Goal: Information Seeking & Learning: Learn about a topic

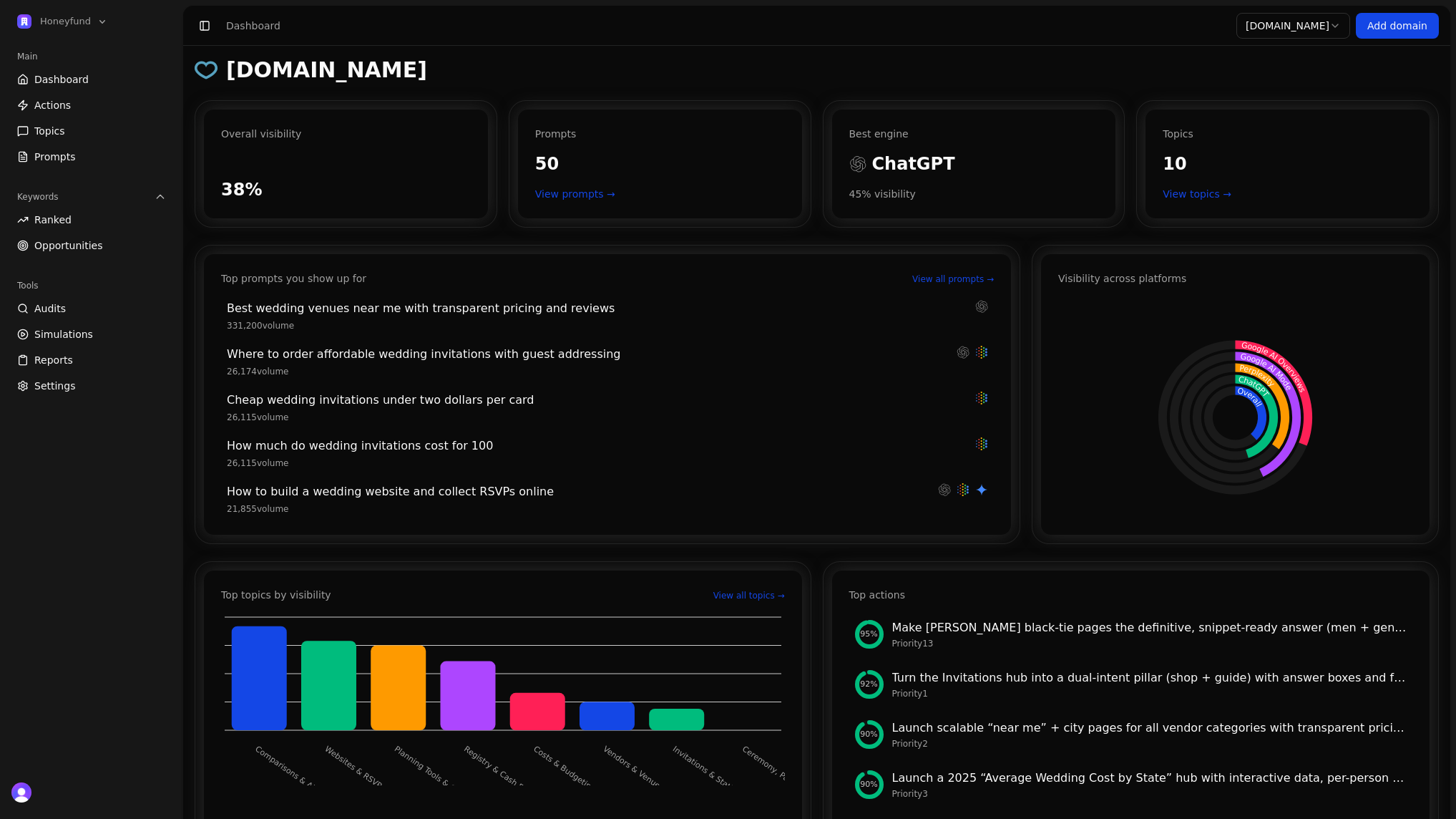
click at [1332, 25] on html "Honeyfund Main Dashboard Actions Topics Prompts Keywords Ranked Opportunities T…" at bounding box center [728, 409] width 1456 height 819
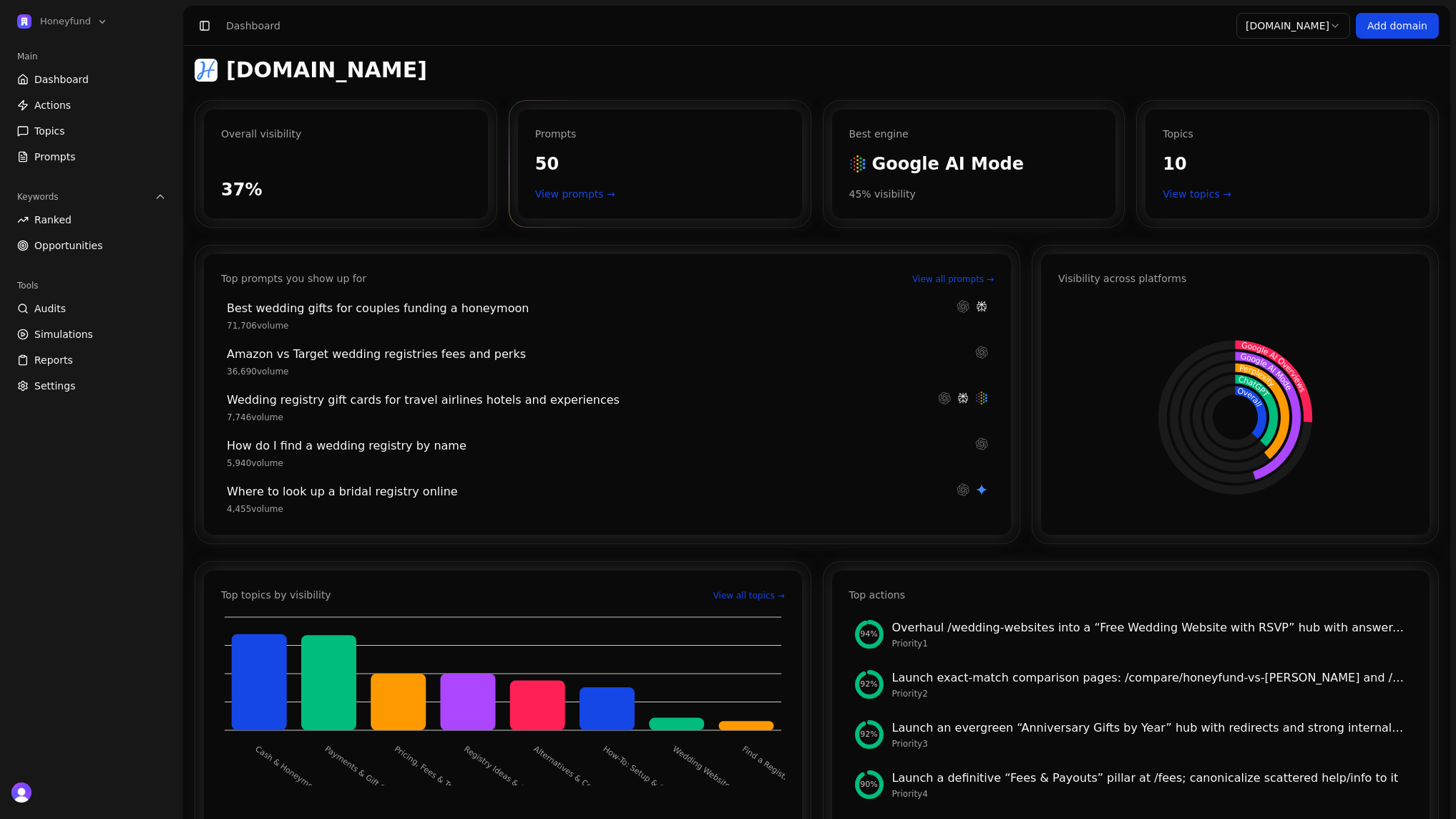
click at [589, 189] on link "View prompts →" at bounding box center [660, 194] width 250 height 14
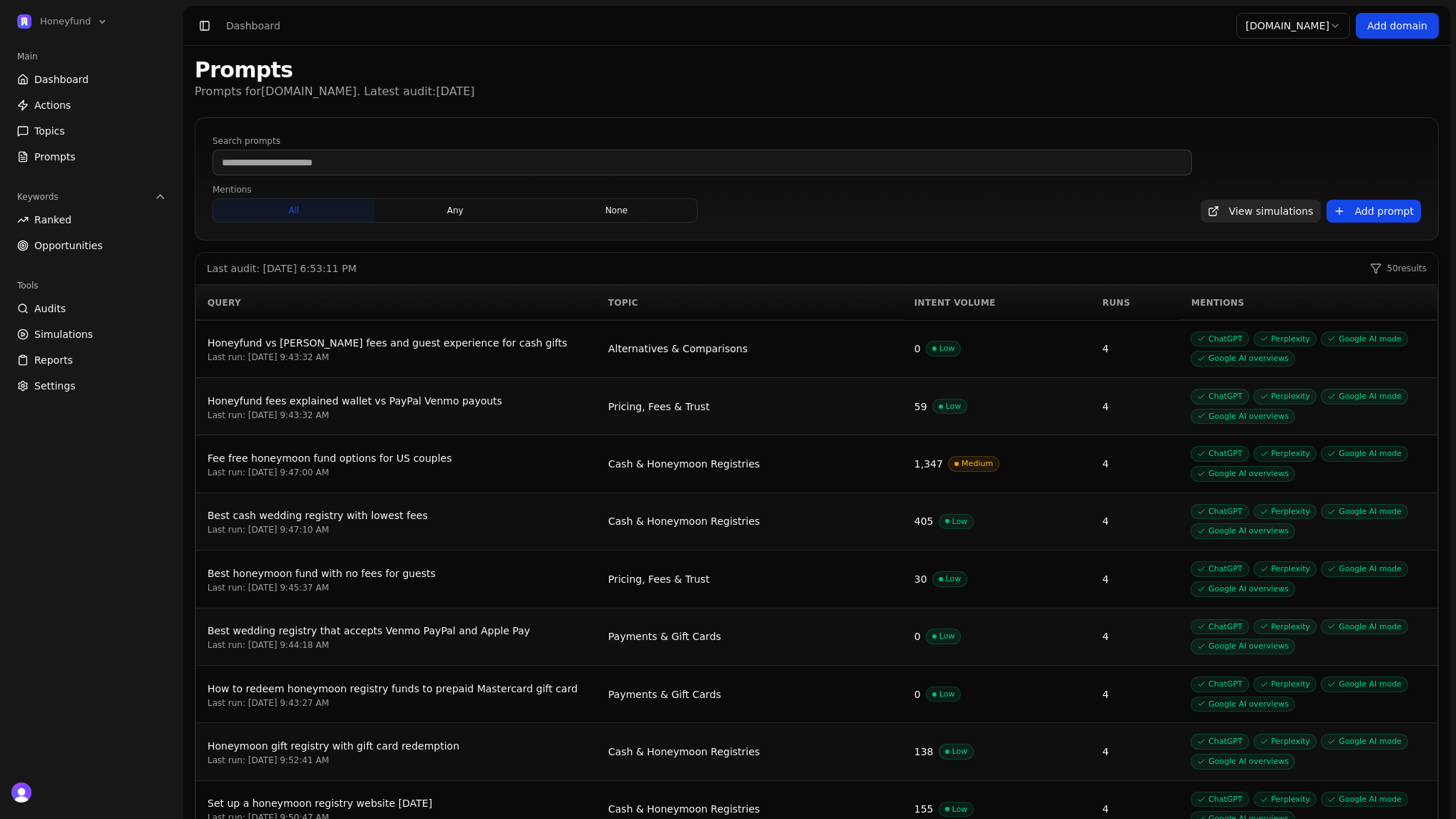
click at [55, 77] on span "Dashboard" at bounding box center [62, 80] width 55 height 14
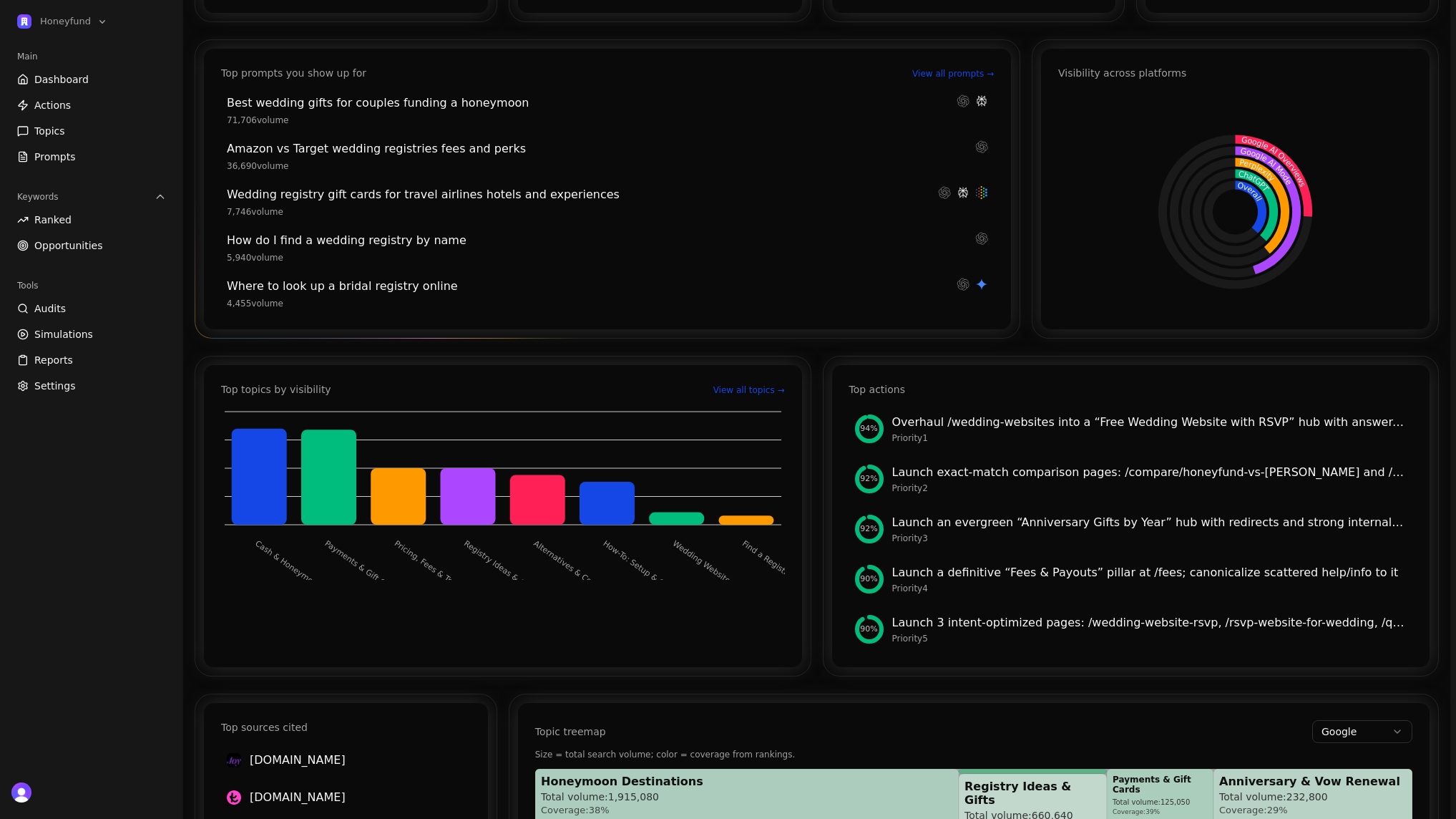
scroll to position [101, 0]
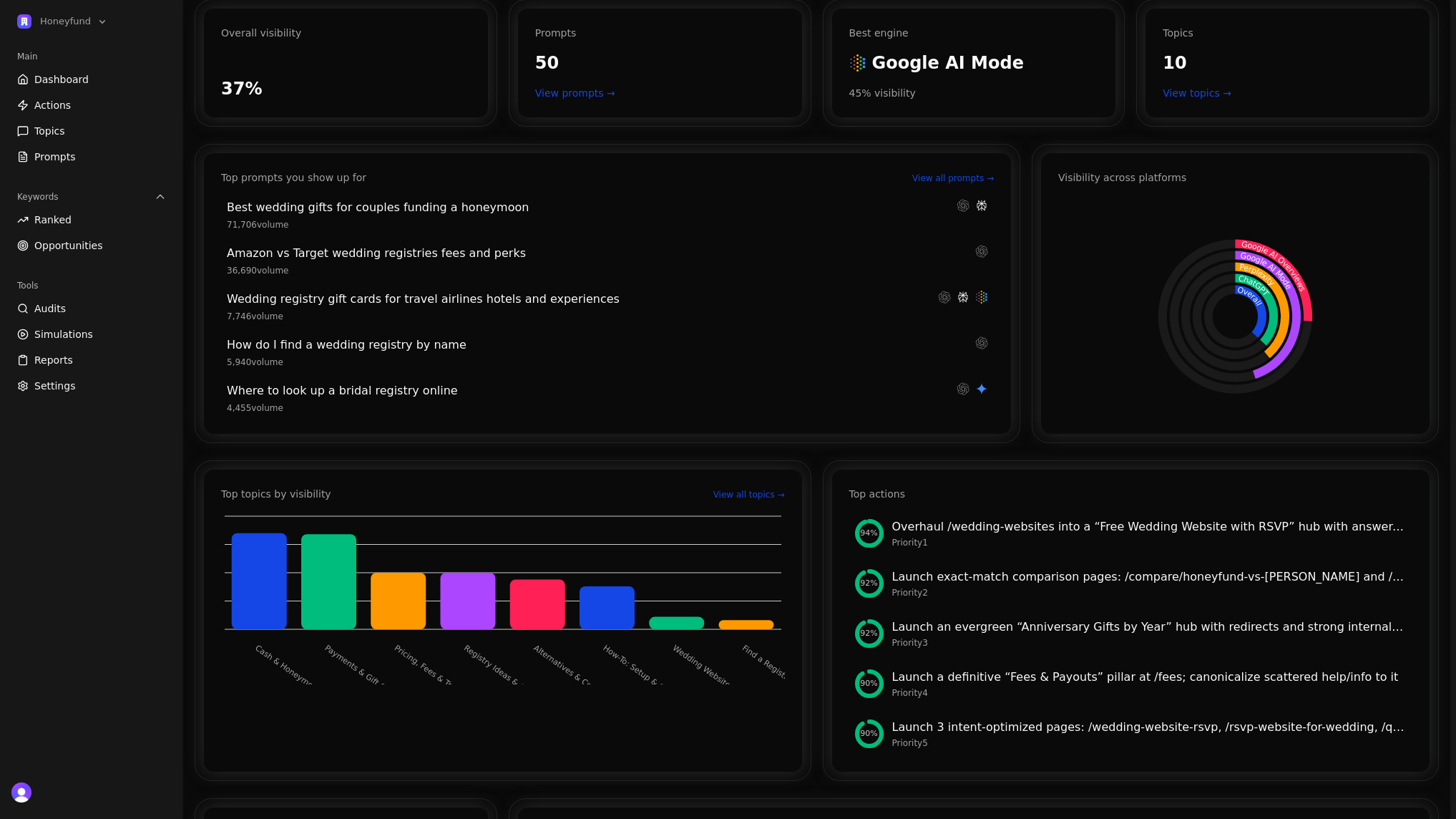
click at [72, 223] on link "Ranked" at bounding box center [92, 220] width 161 height 23
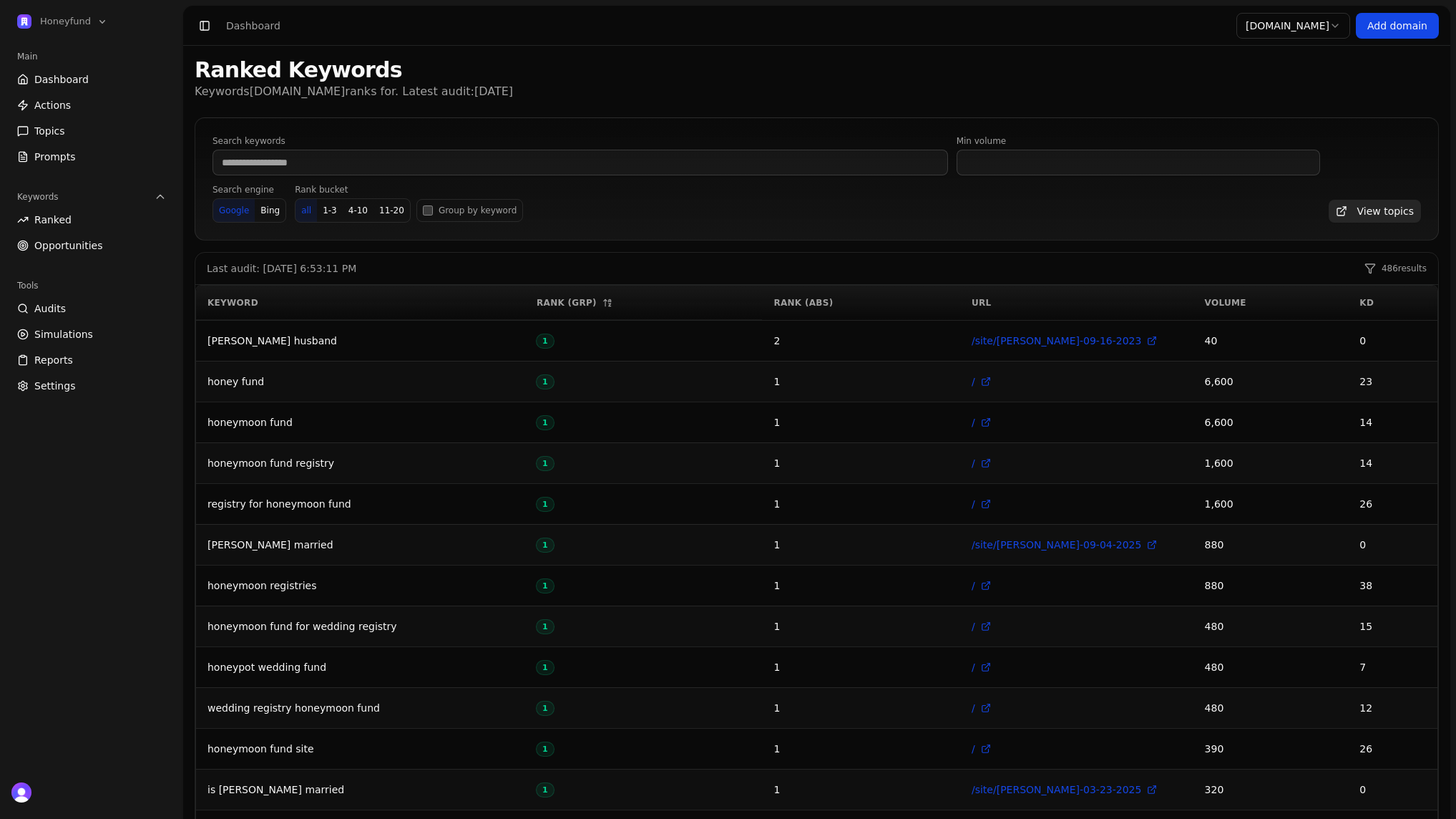
click at [67, 252] on link "Opportunities" at bounding box center [92, 246] width 161 height 23
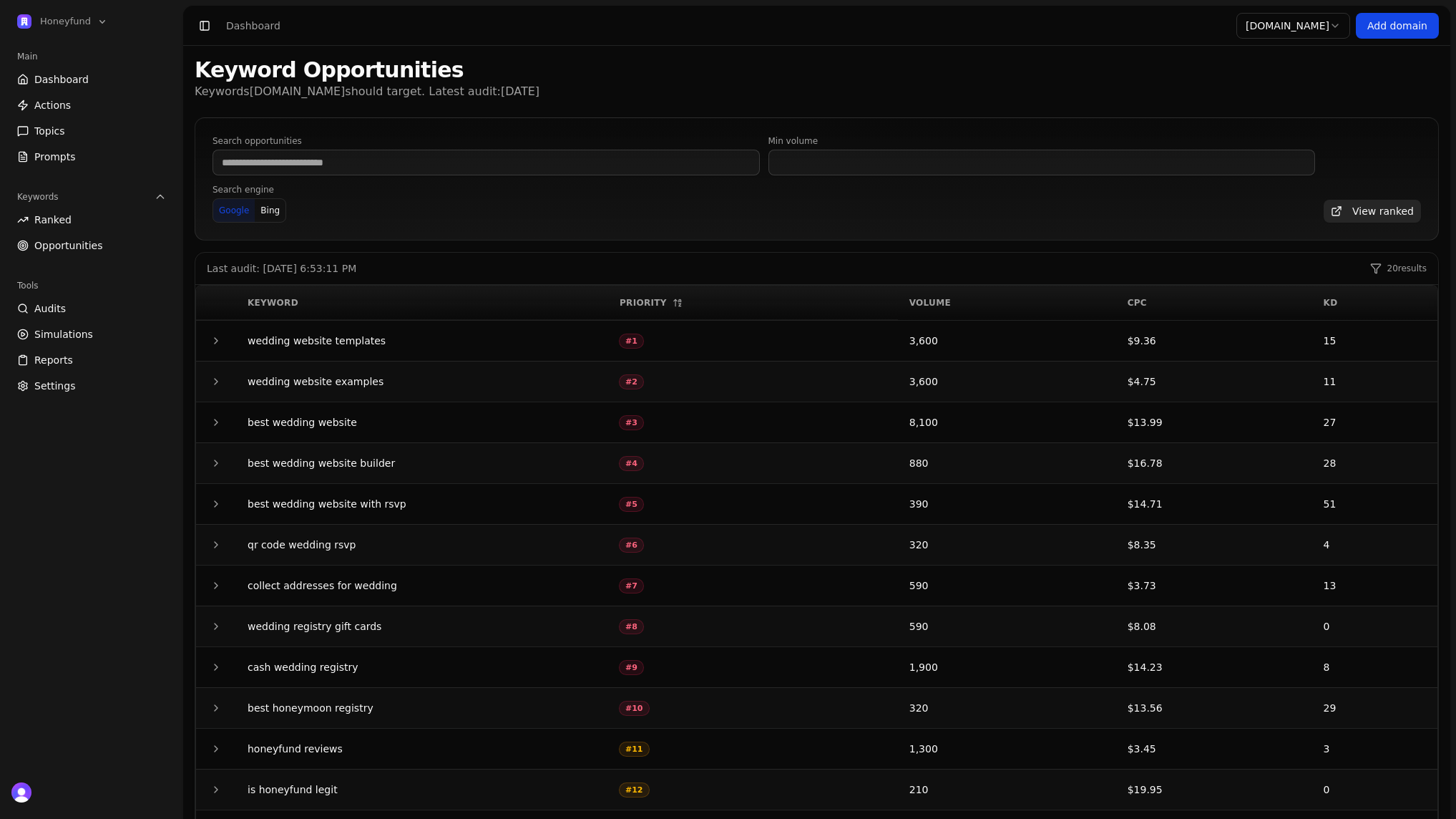
click at [96, 98] on link "Actions" at bounding box center [92, 105] width 161 height 23
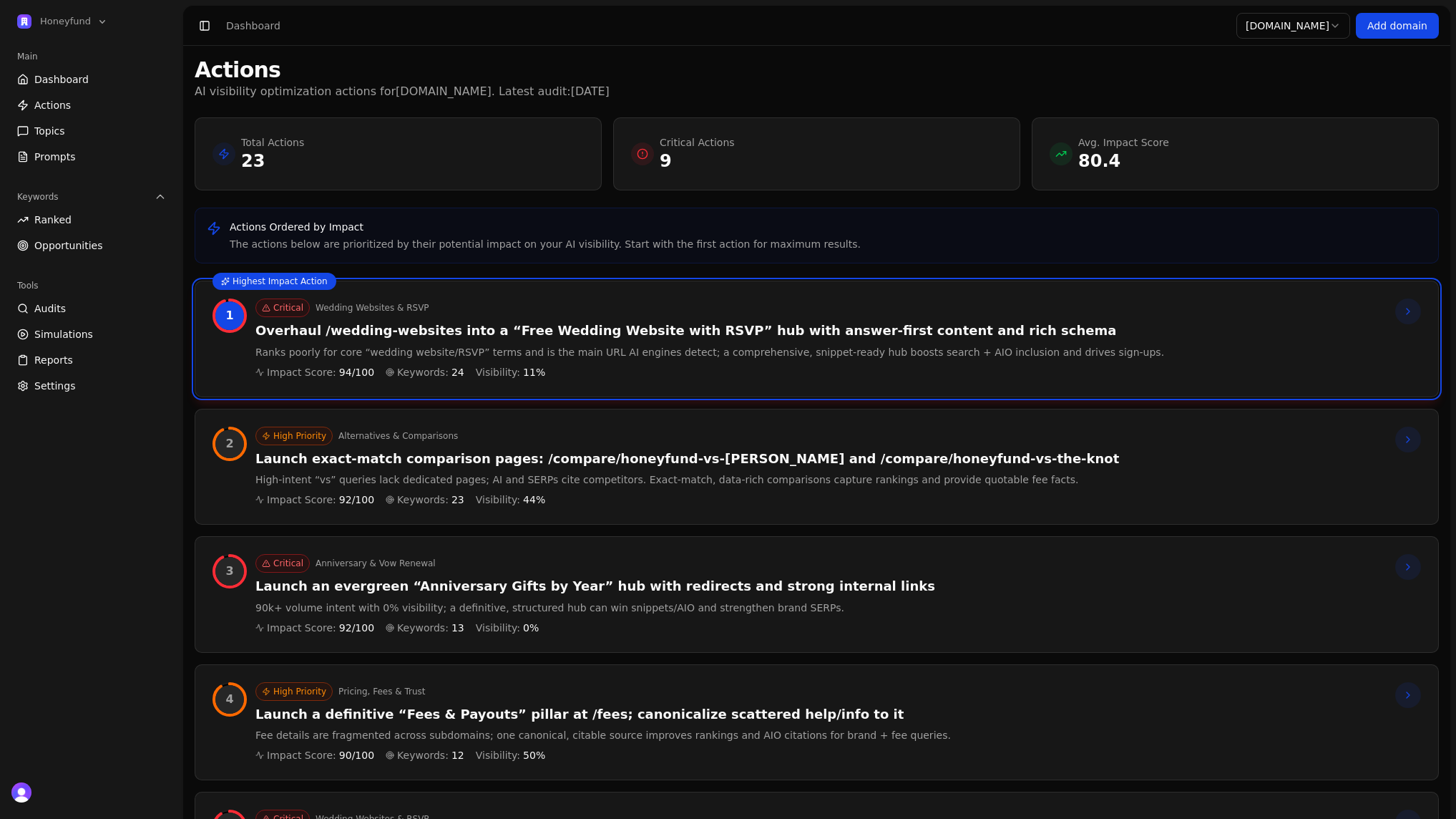
click at [87, 73] on link "Dashboard" at bounding box center [92, 80] width 161 height 23
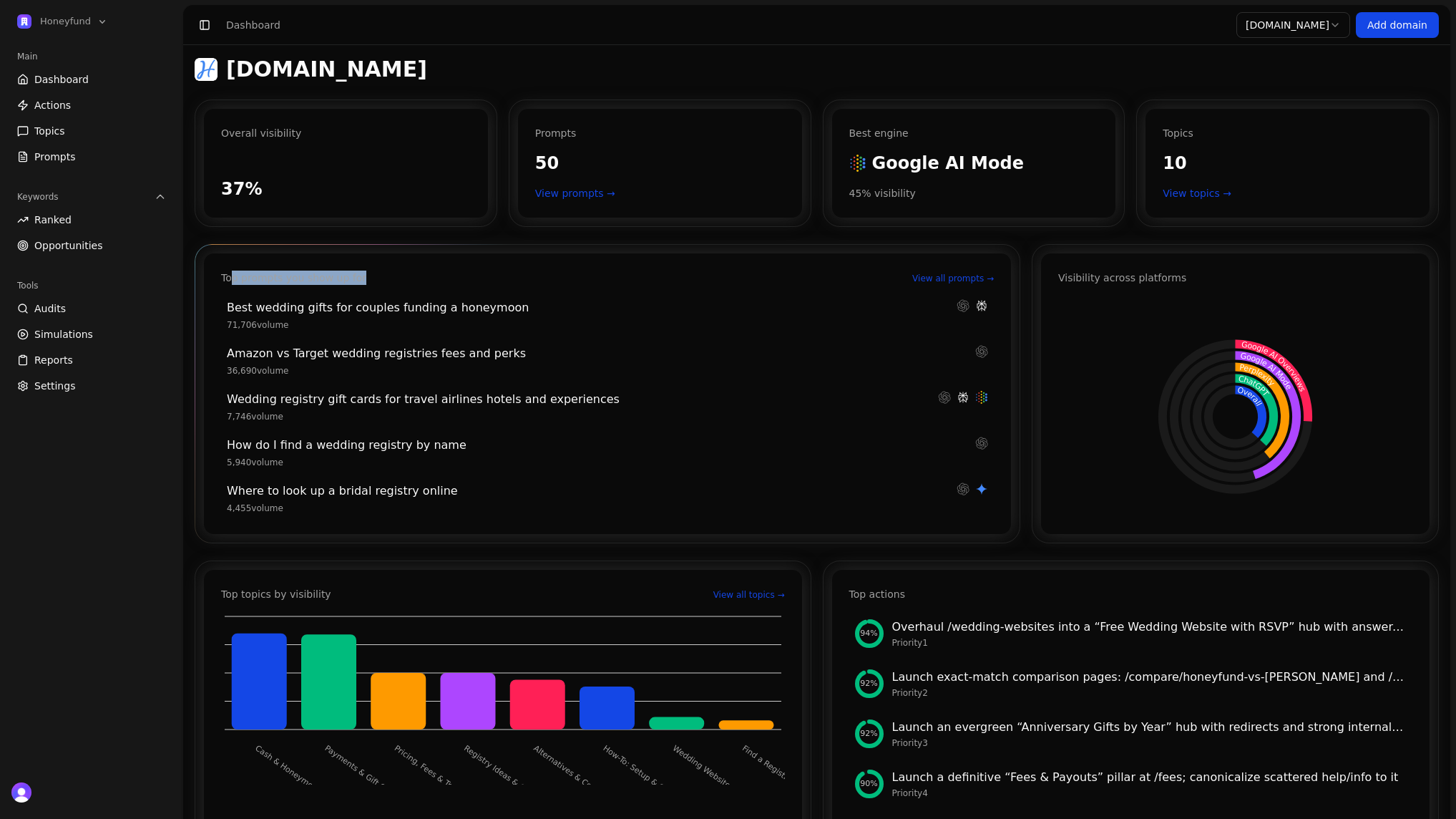
drag, startPoint x: 365, startPoint y: 277, endPoint x: 230, endPoint y: 277, distance: 135.0
click at [230, 277] on div "Top prompts you show up for View all prompts →" at bounding box center [607, 277] width 773 height 14
click at [958, 286] on div "Top prompts you show up for View all prompts → Best wedding gifts for couples f…" at bounding box center [607, 394] width 807 height 281
click at [960, 281] on link "View all prompts →" at bounding box center [953, 278] width 81 height 11
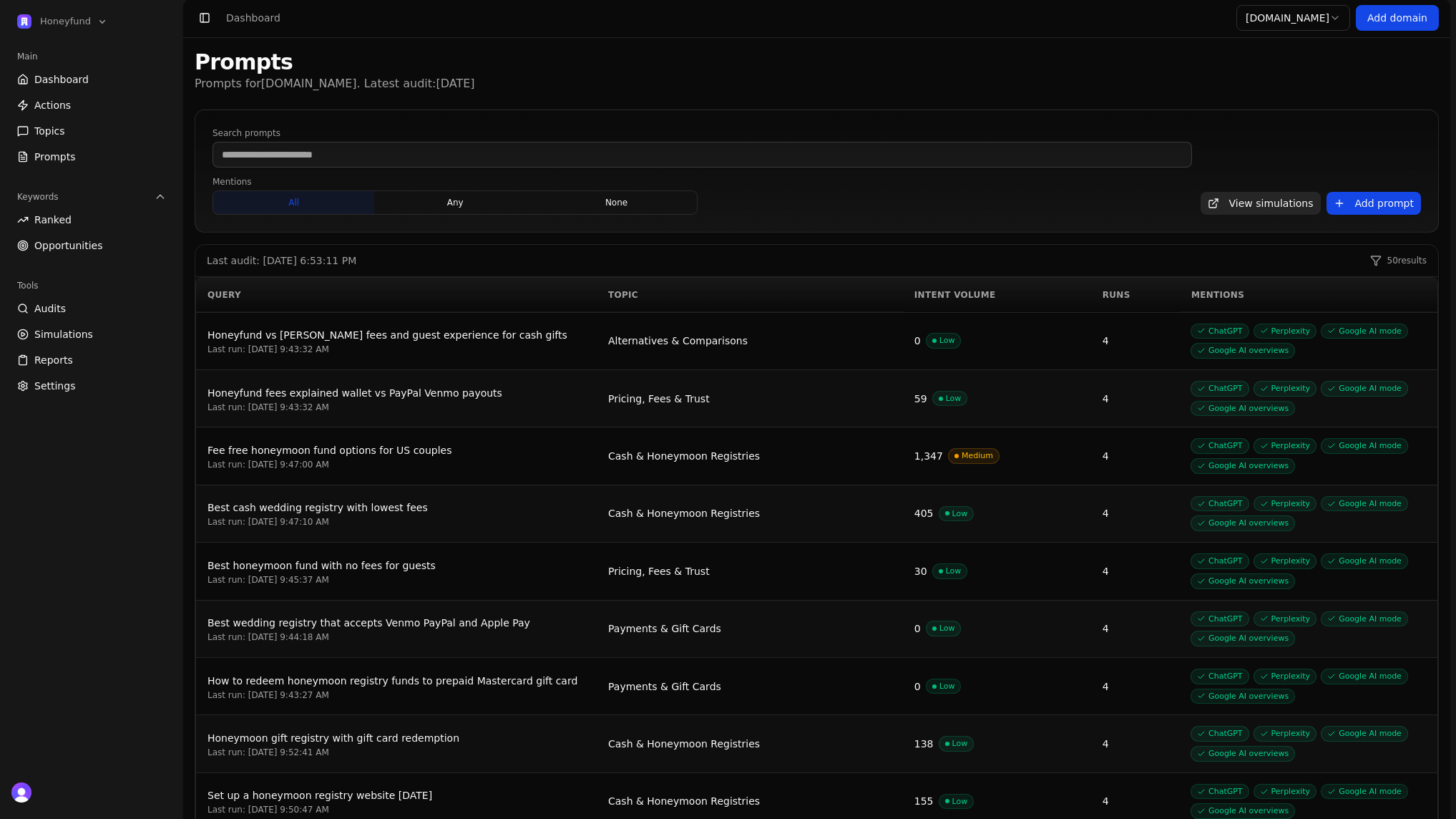
scroll to position [6, 0]
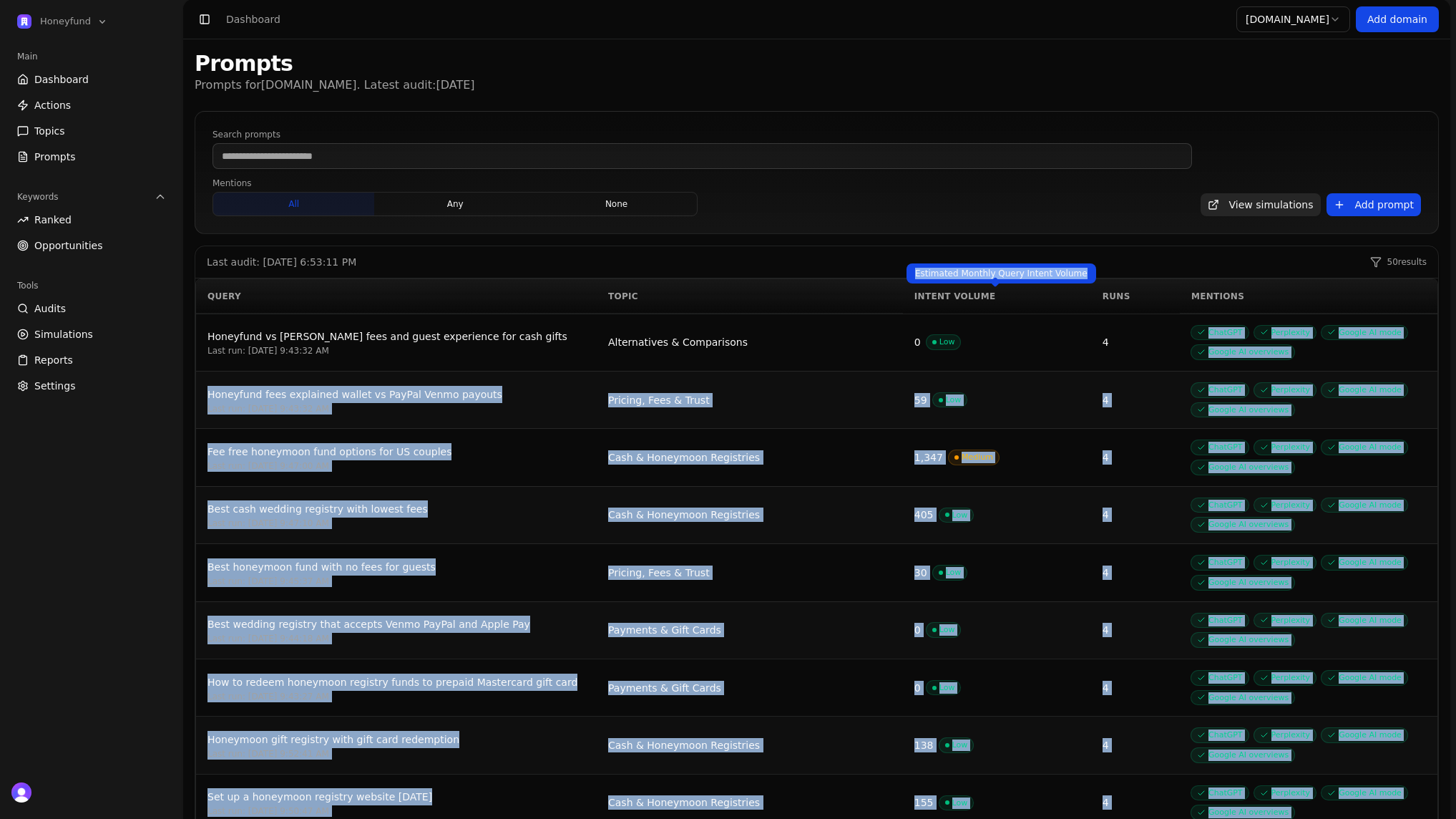
drag, startPoint x: 1109, startPoint y: 344, endPoint x: 1031, endPoint y: 282, distance: 99.6
click at [1030, 282] on body "Honeyfund Main Dashboard Actions Topics Prompts Keywords Ranked Opportunities T…" at bounding box center [728, 756] width 1456 height 1525
click at [467, 449] on div "Fee free honeymoon fund options for US couples" at bounding box center [396, 451] width 378 height 17
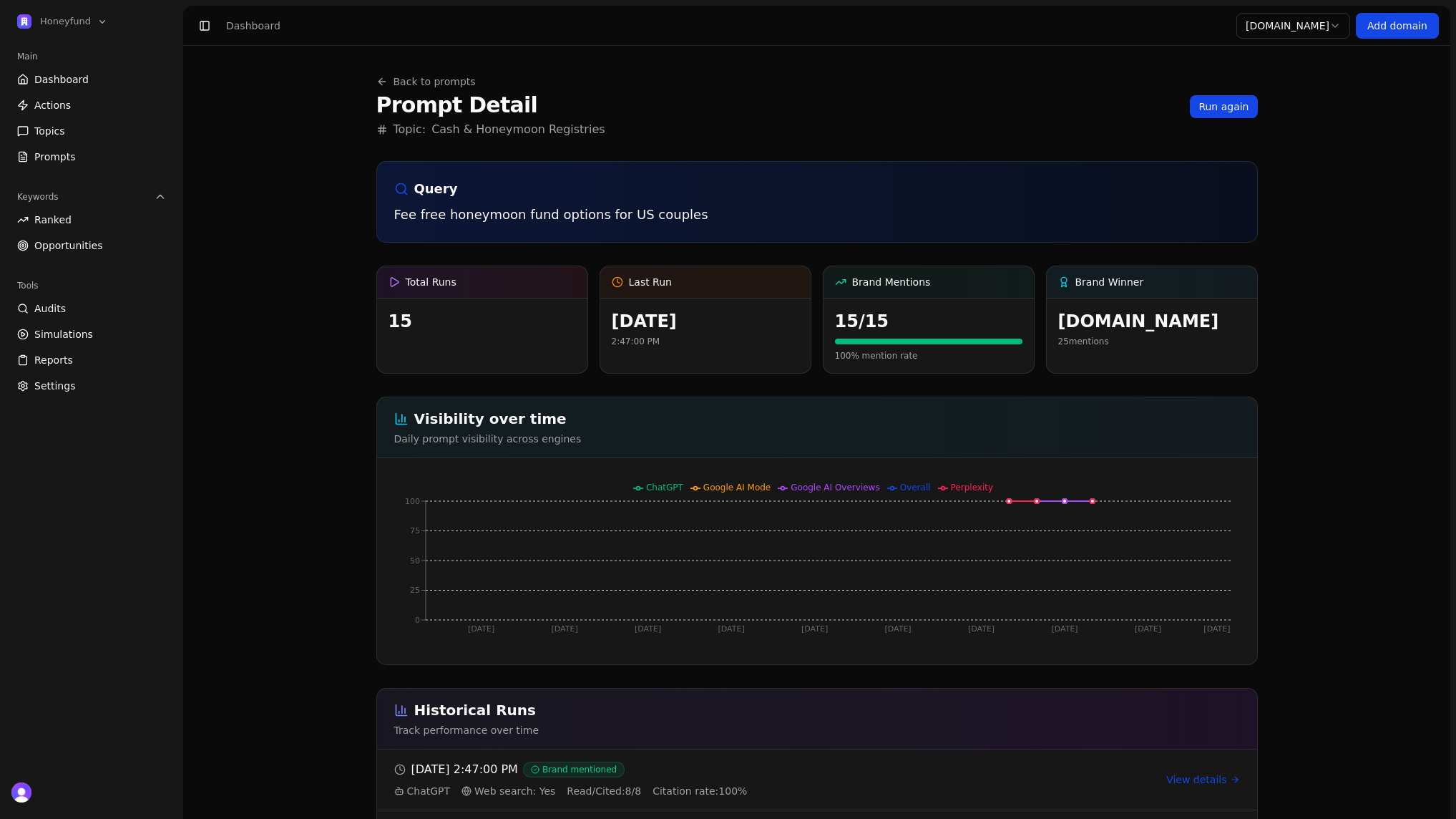
click at [52, 163] on link "Prompts" at bounding box center [92, 157] width 161 height 23
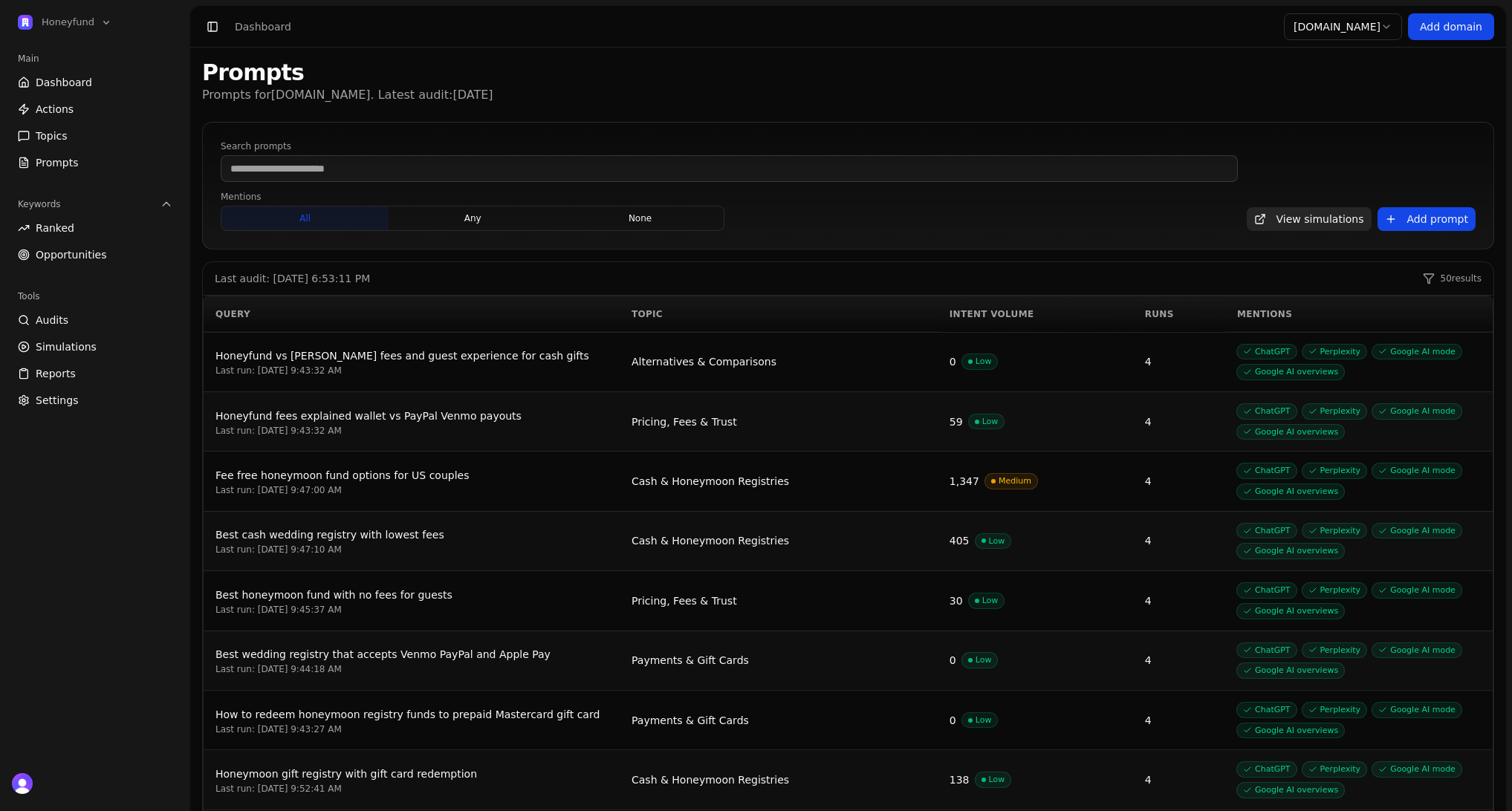
click at [92, 250] on span "Opportunities" at bounding box center [72, 255] width 72 height 15
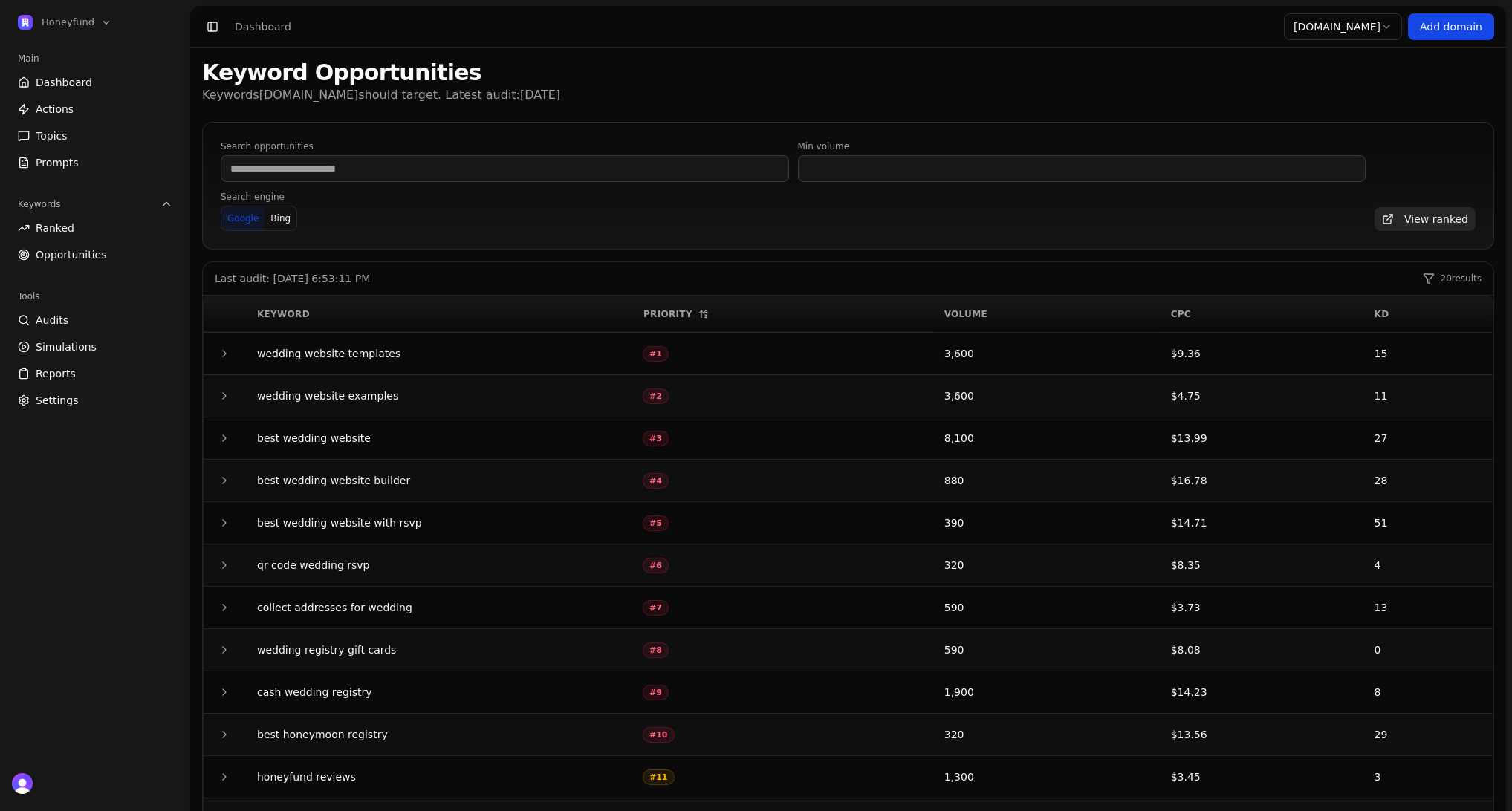
click at [93, 83] on link "Dashboard" at bounding box center [95, 82] width 167 height 24
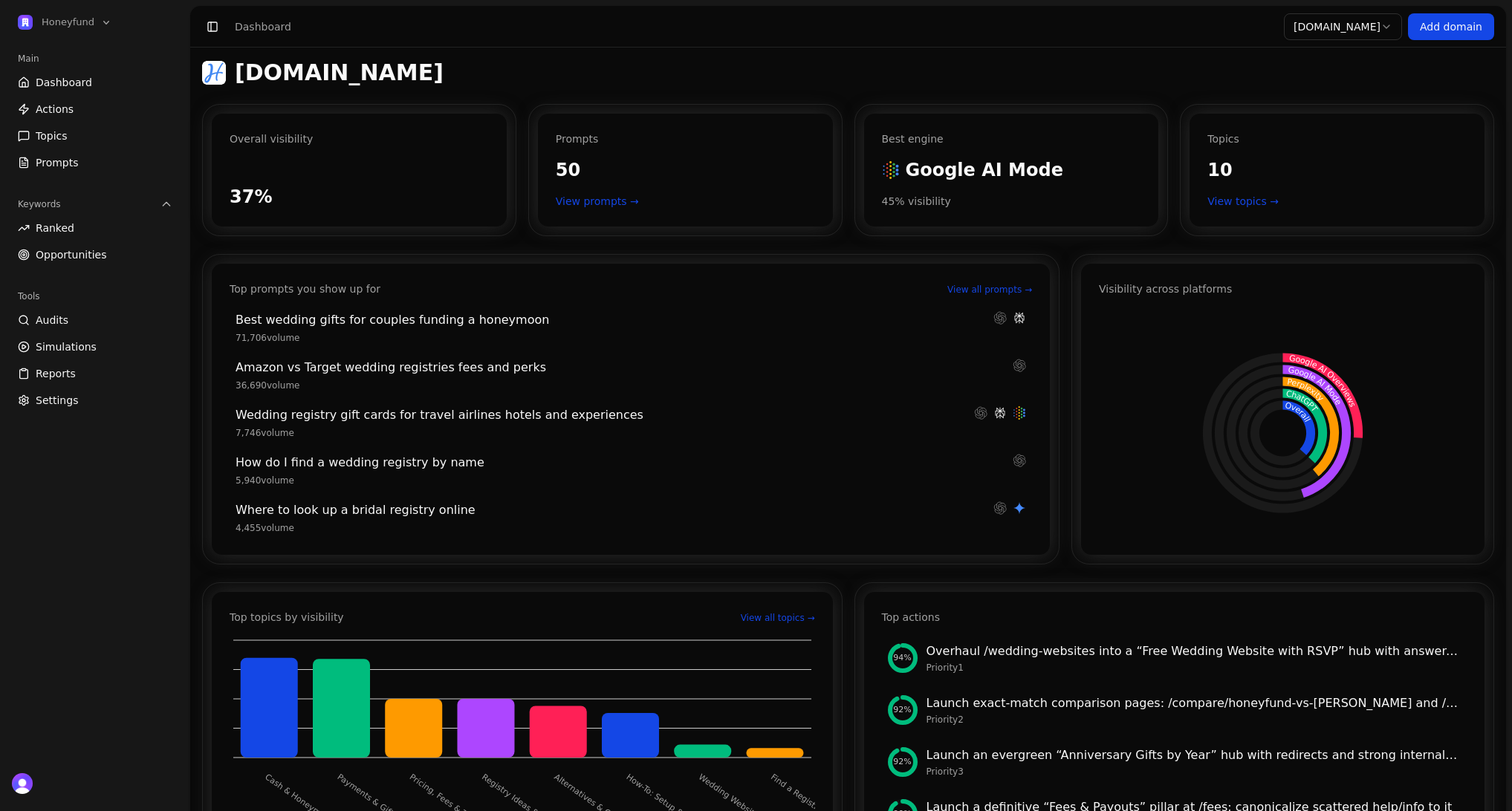
click at [96, 112] on link "Actions" at bounding box center [95, 109] width 167 height 24
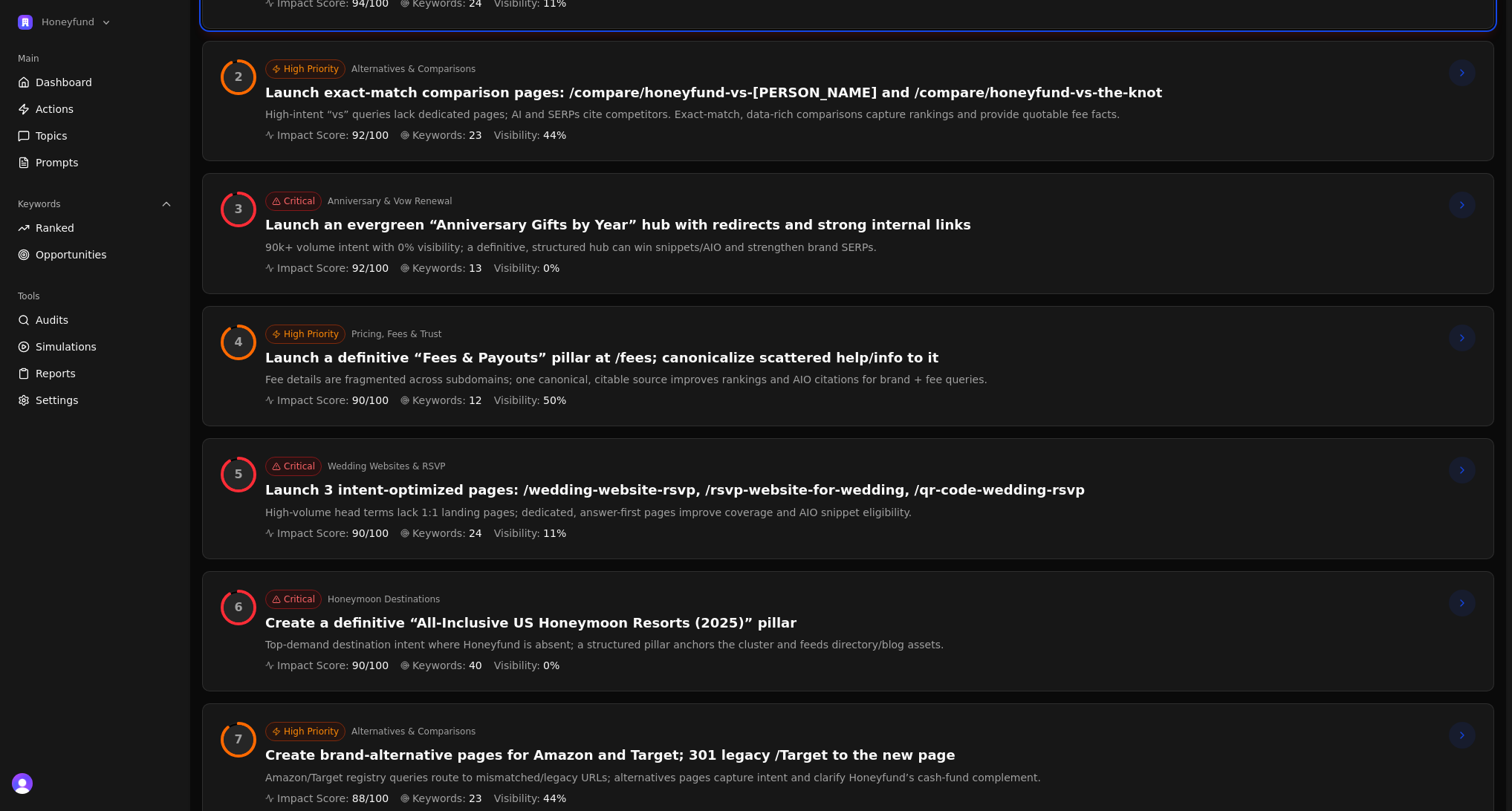
scroll to position [469, 0]
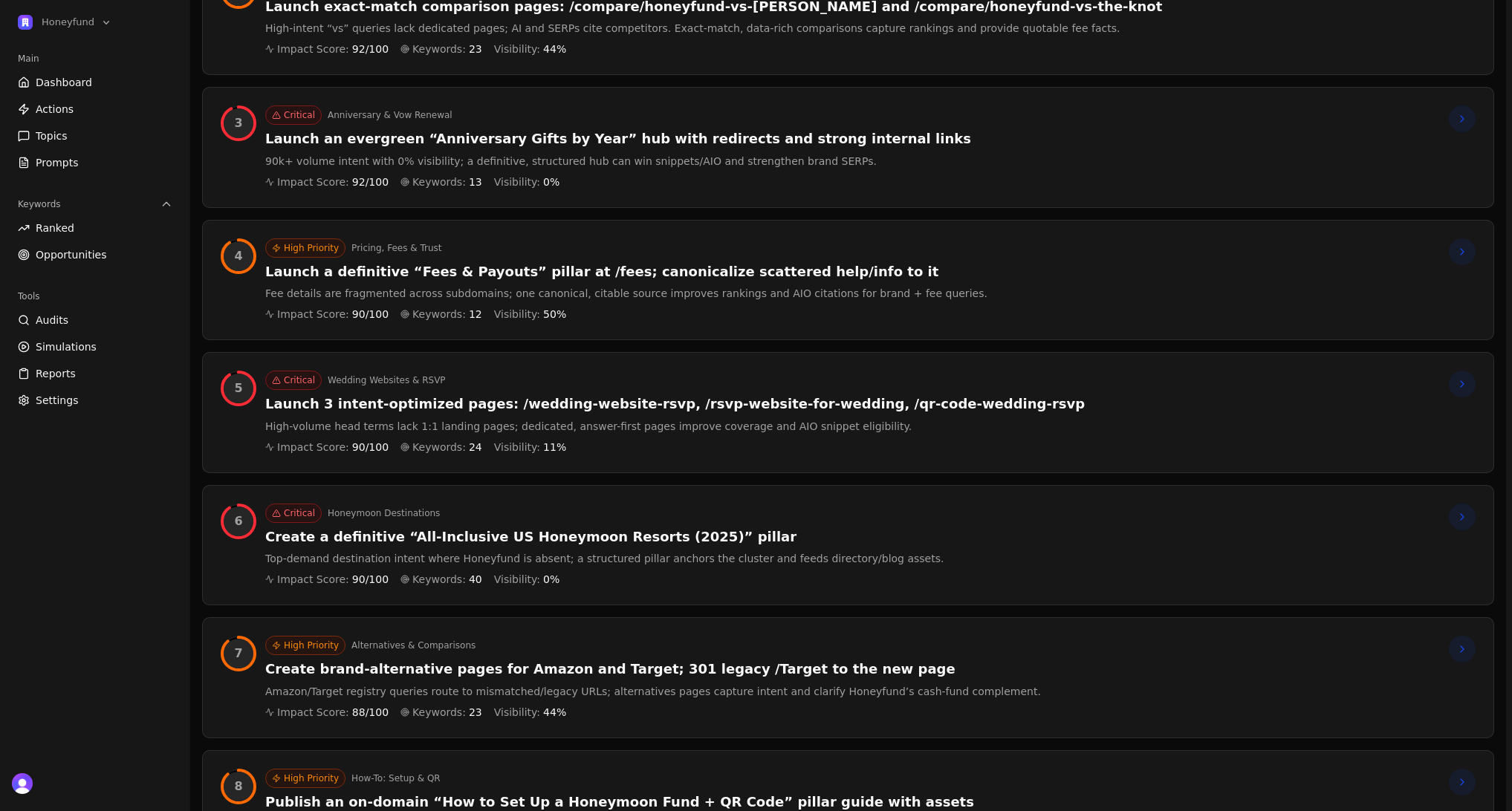
click at [633, 536] on h3 "Create a definitive “All-Inclusive US Honeymoon Resorts (2025)” pillar" at bounding box center [604, 537] width 679 height 17
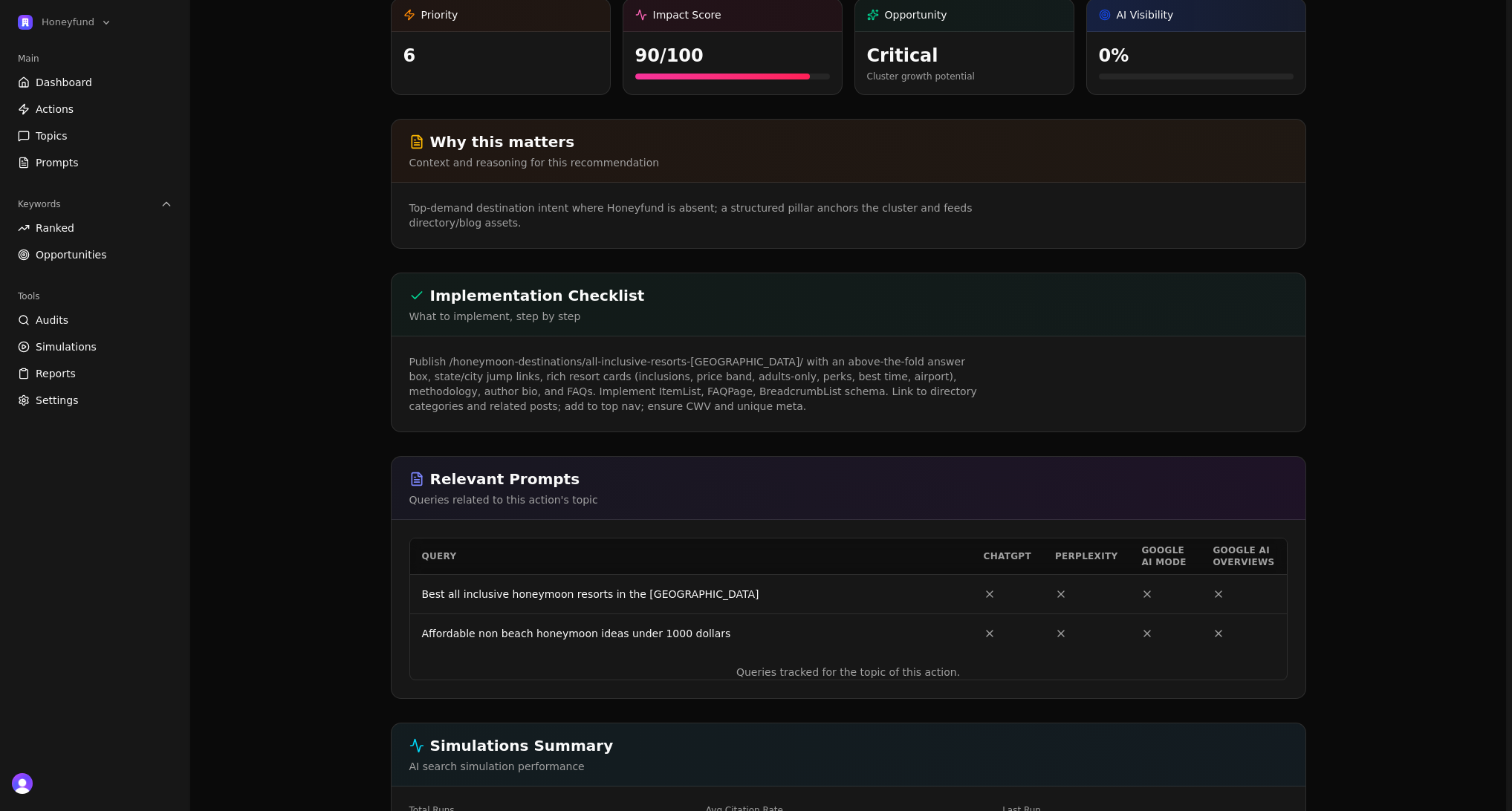
scroll to position [170, 0]
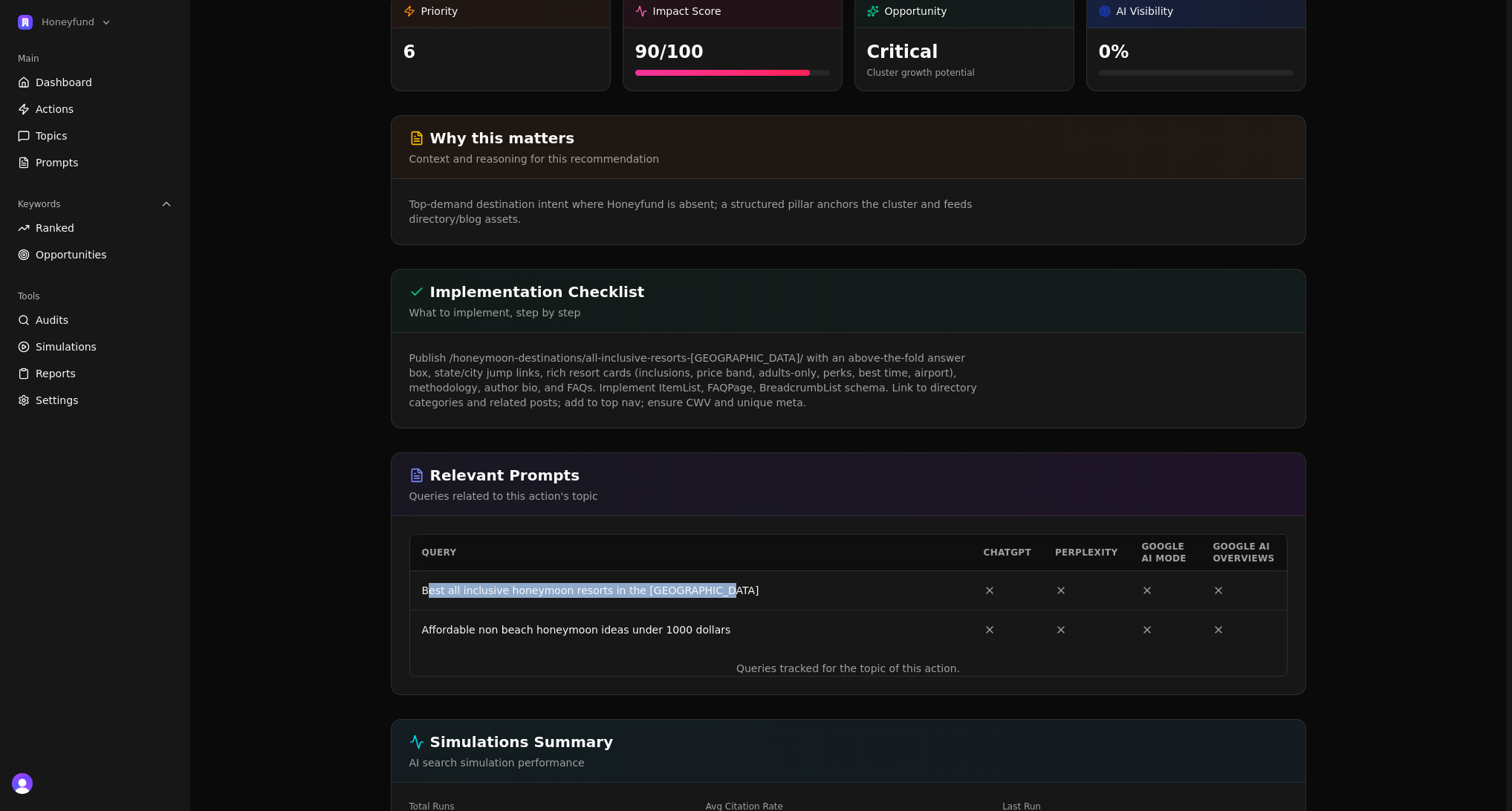
drag, startPoint x: 734, startPoint y: 593, endPoint x: 535, endPoint y: 540, distance: 205.9
click at [429, 589] on td "Best all inclusive honeymoon resorts in the [GEOGRAPHIC_DATA]" at bounding box center [690, 589] width 562 height 39
click at [578, 520] on div "Query ChatGPT Perplexity Google AI mode Google AI overviews Best all inclusive …" at bounding box center [848, 605] width 914 height 179
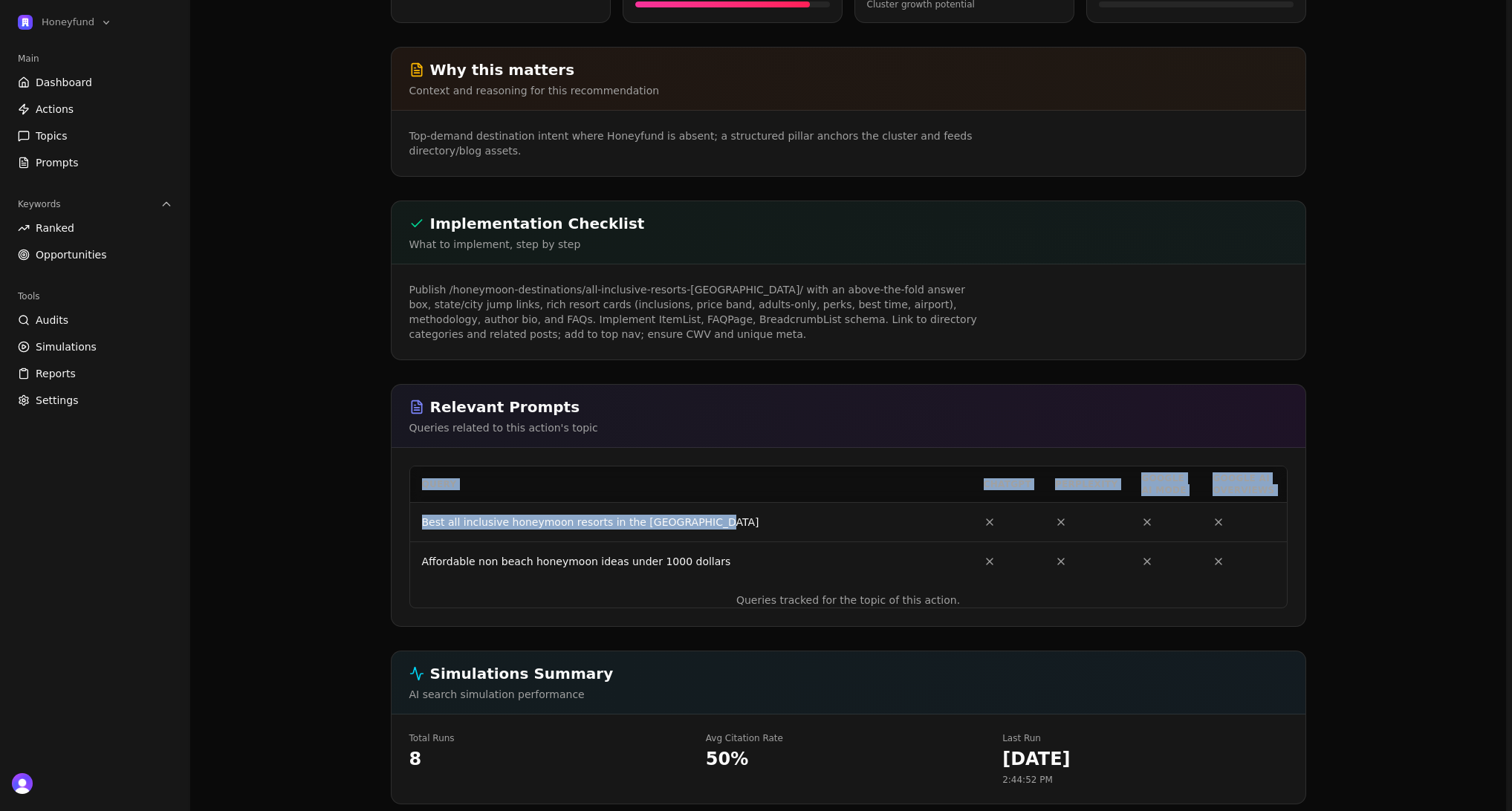
scroll to position [229, 0]
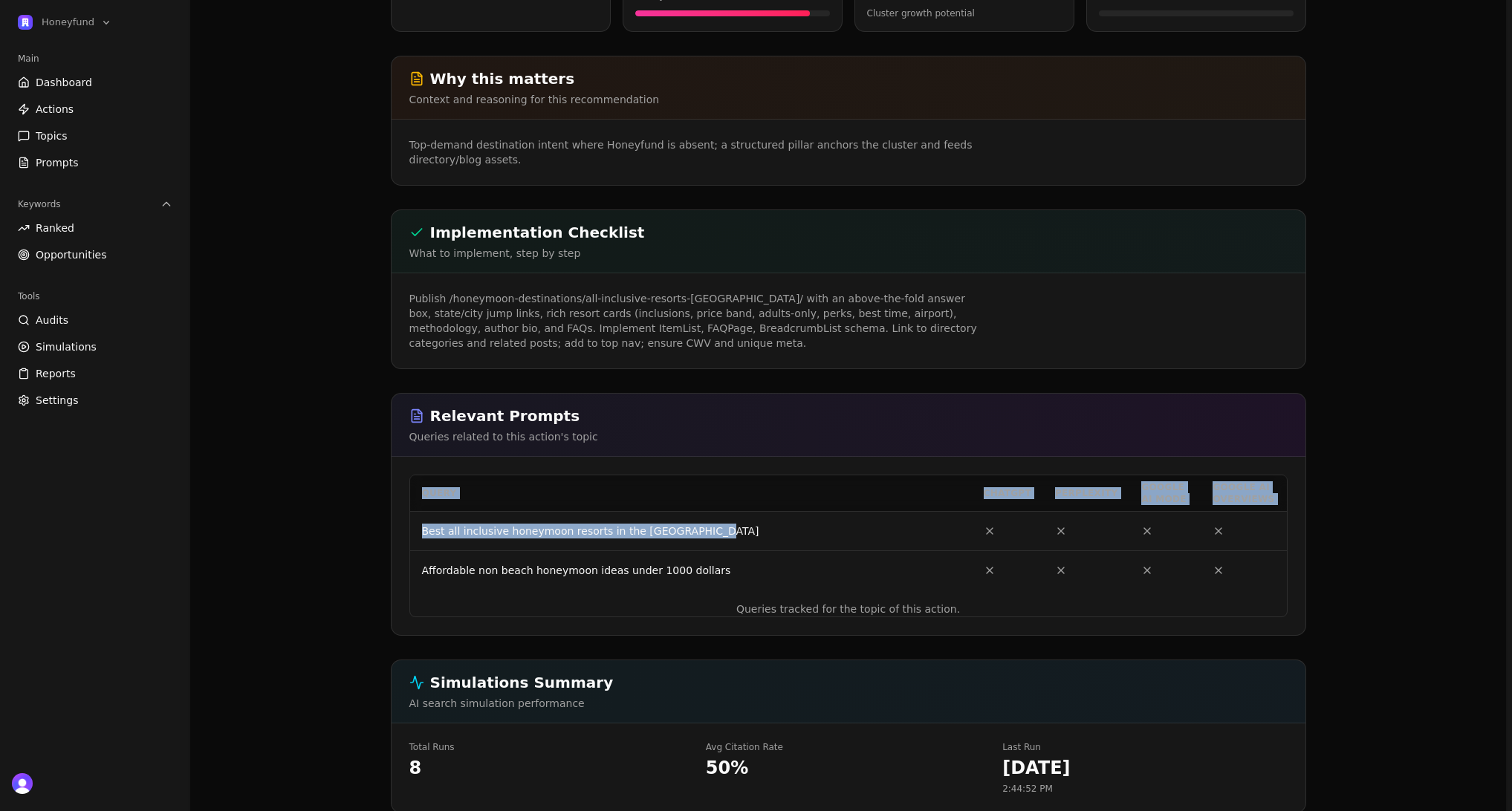
drag, startPoint x: 1045, startPoint y: 516, endPoint x: 1289, endPoint y: 516, distance: 244.0
click at [1289, 516] on div "Query ChatGPT Perplexity Google AI mode Google AI overviews Best all inclusive …" at bounding box center [848, 545] width 914 height 179
click at [1266, 530] on td at bounding box center [1243, 531] width 85 height 39
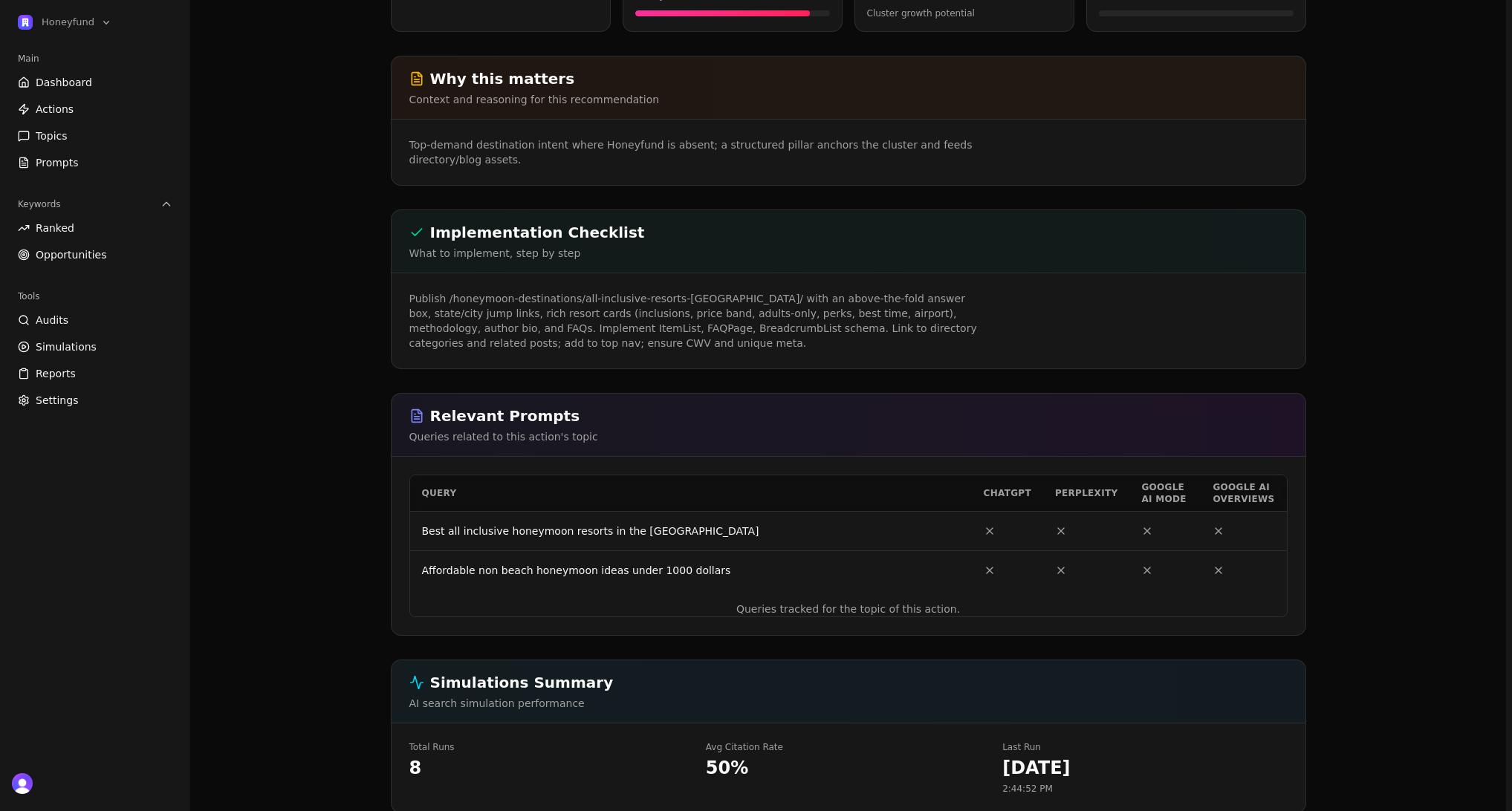
drag, startPoint x: 1044, startPoint y: 531, endPoint x: 1026, endPoint y: 531, distance: 18.0
click at [1026, 532] on tr "Best all inclusive honeymoon resorts in the [GEOGRAPHIC_DATA]" at bounding box center [848, 531] width 877 height 39
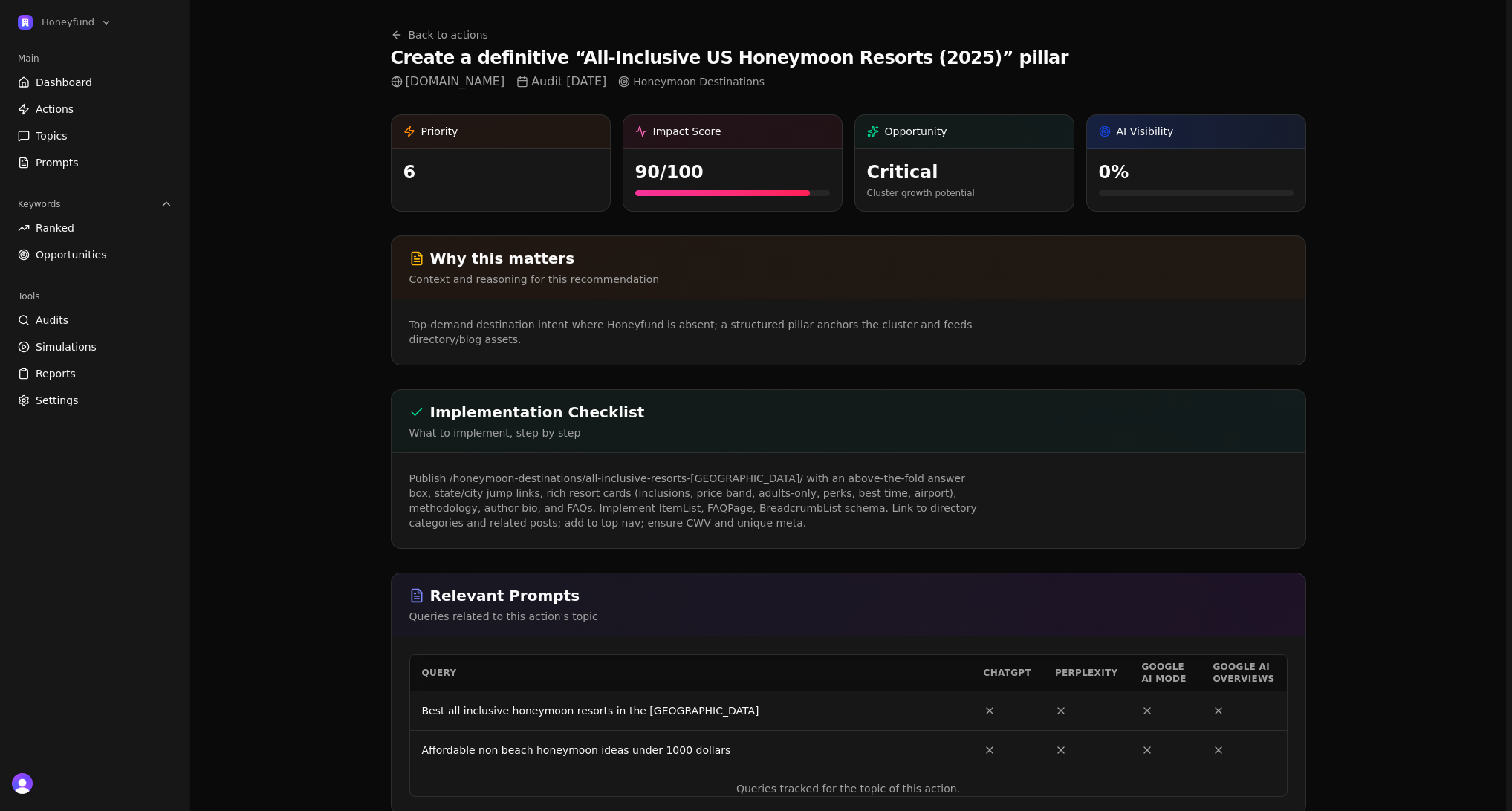
scroll to position [0, 0]
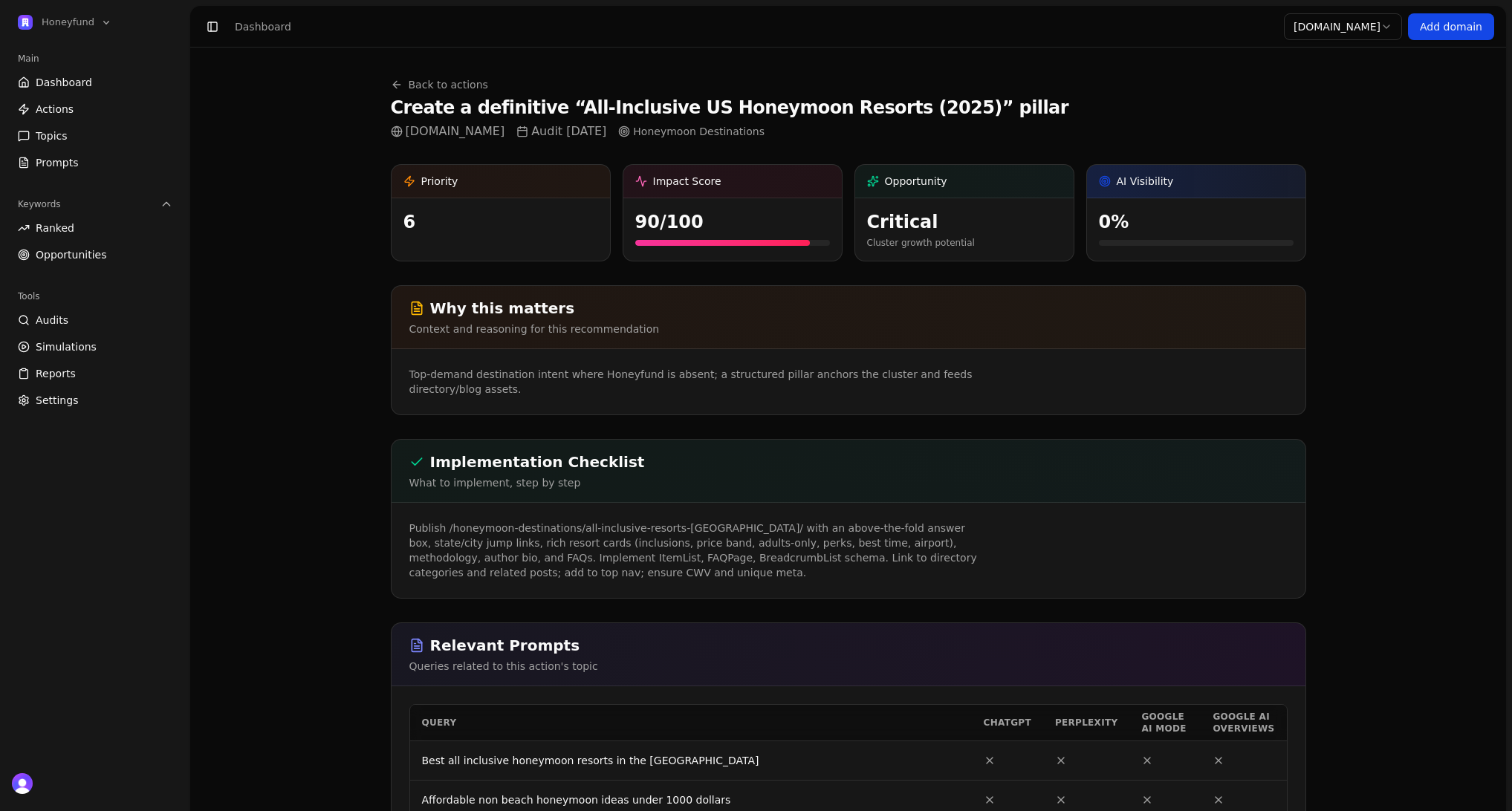
click at [123, 84] on link "Dashboard" at bounding box center [95, 82] width 167 height 24
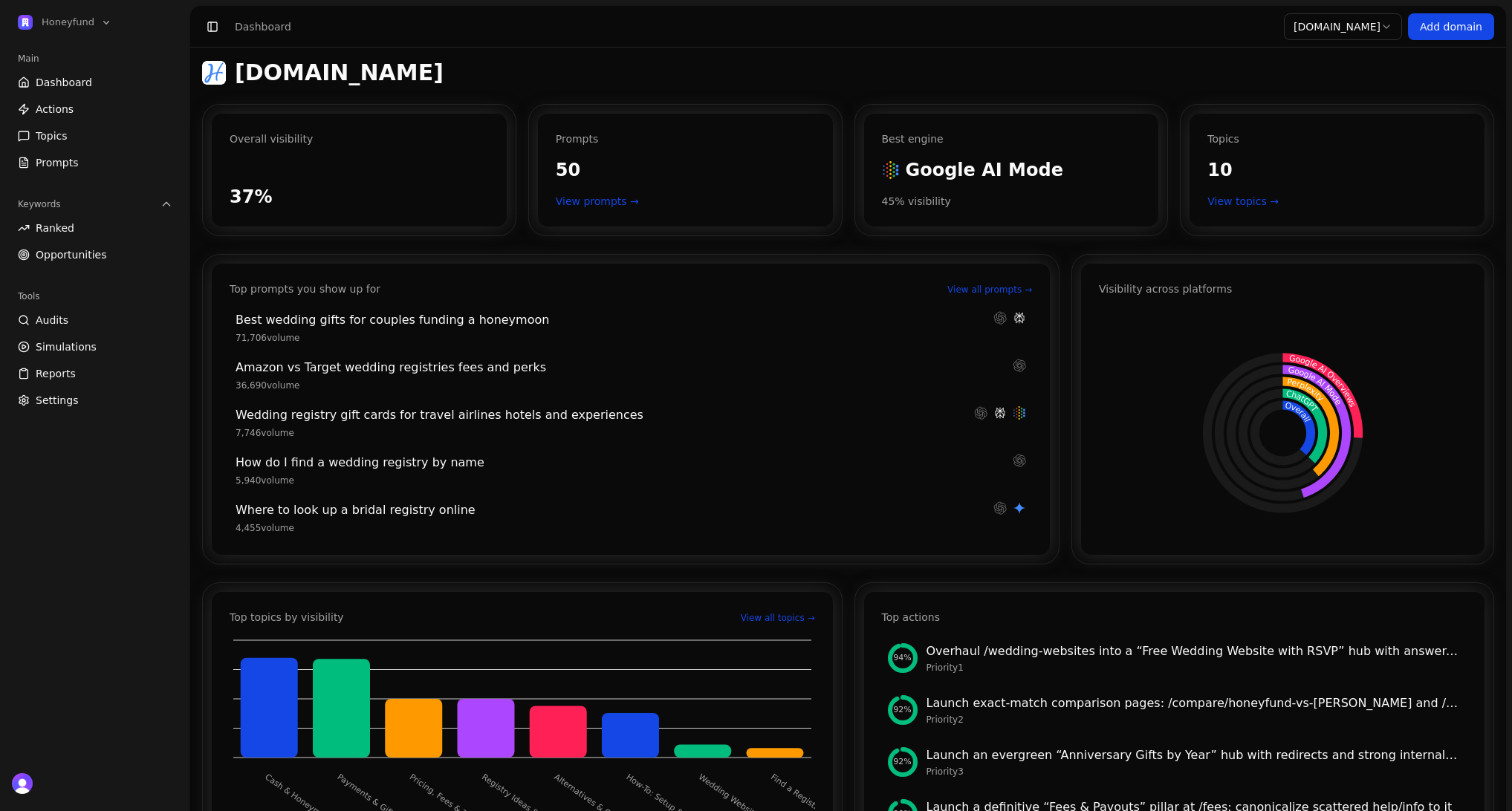
click at [1350, 32] on html "Honeyfund Main Dashboard Actions Topics Prompts Keywords Ranked Opportunities T…" at bounding box center [756, 405] width 1512 height 811
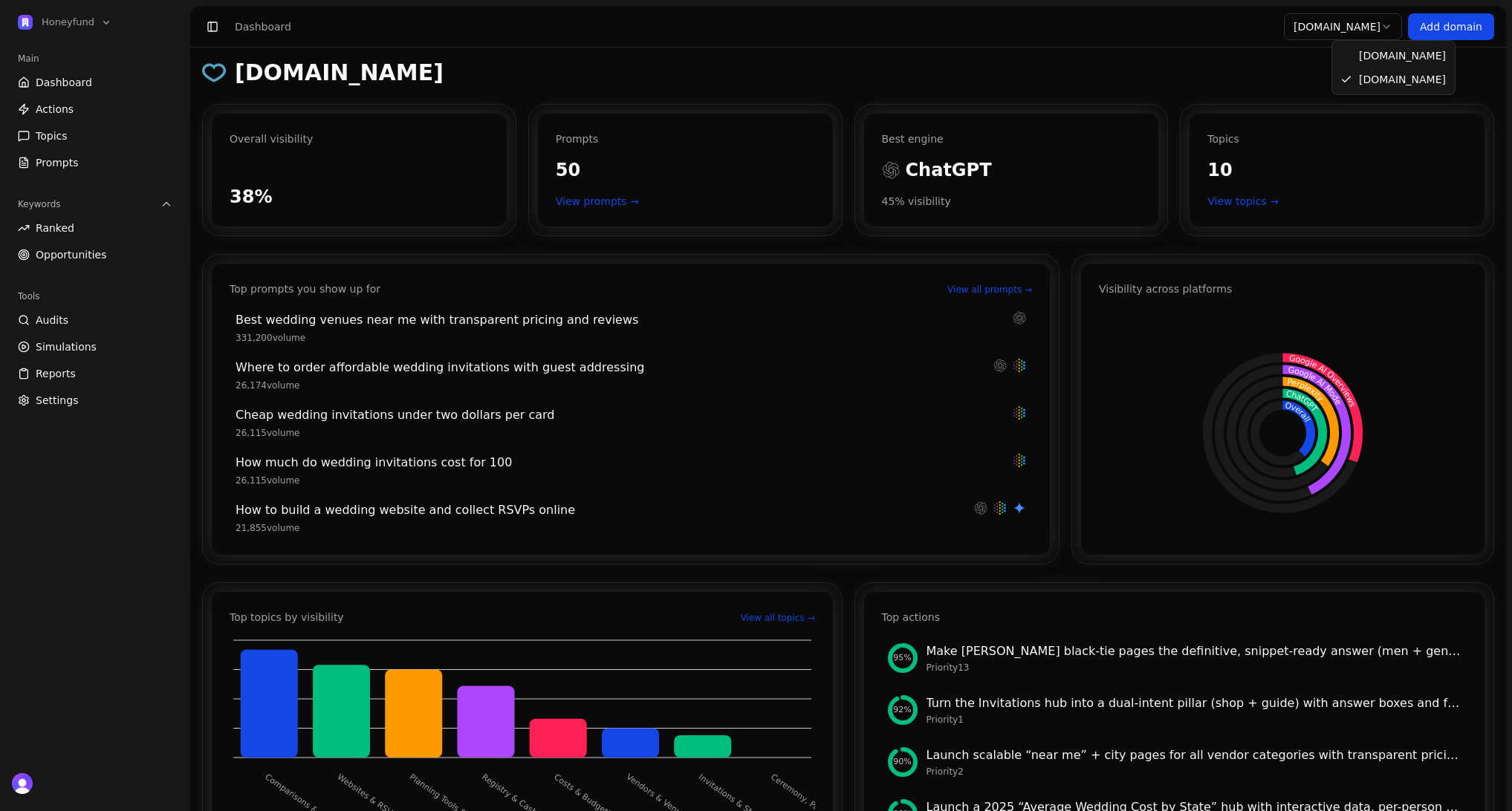
click at [1362, 29] on html "Honeyfund Main Dashboard Actions Topics Prompts Keywords Ranked Opportunities T…" at bounding box center [756, 405] width 1512 height 811
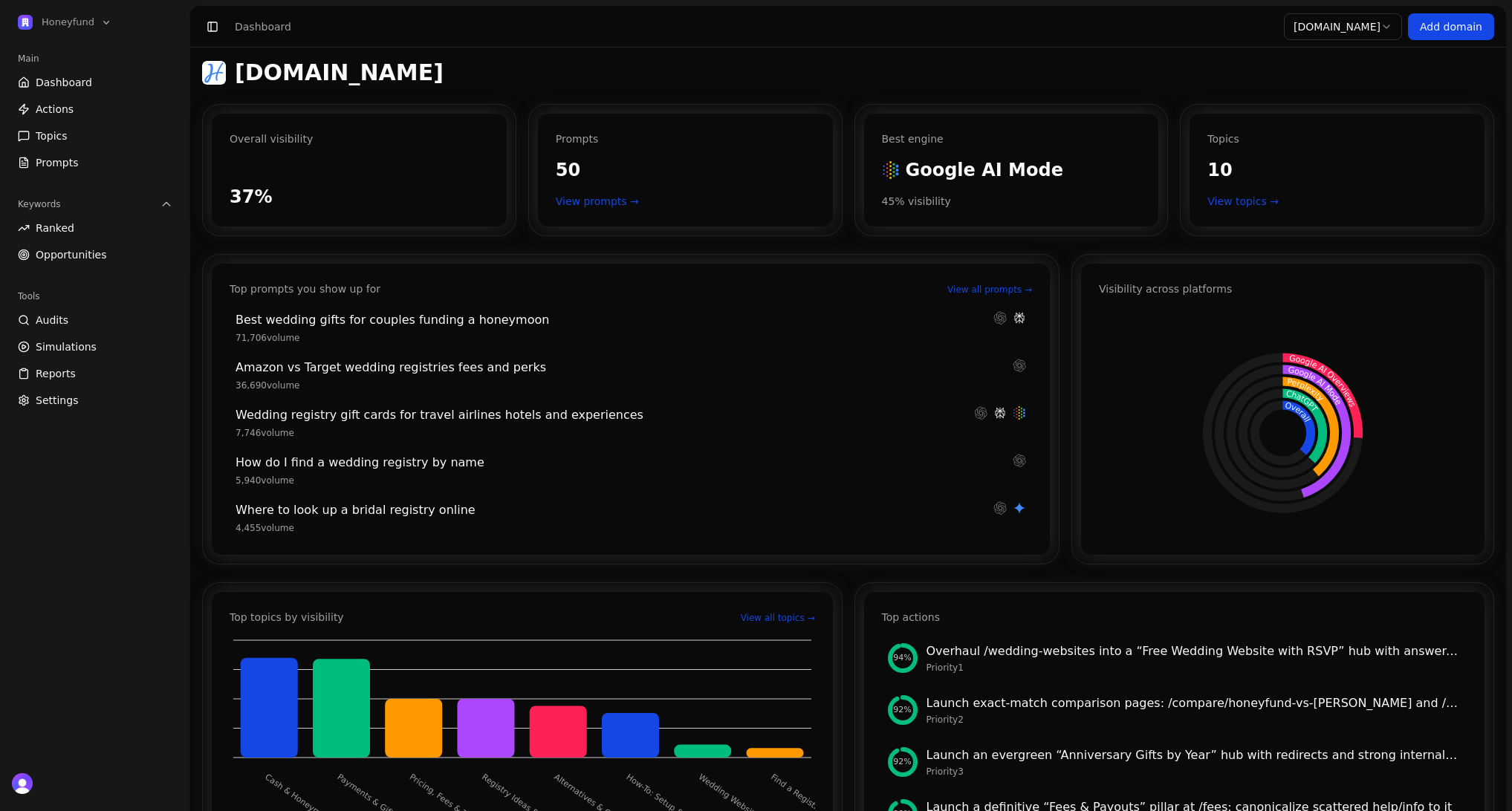
click at [1369, 34] on html "Honeyfund Main Dashboard Actions Topics Prompts Keywords Ranked Opportunities T…" at bounding box center [756, 405] width 1512 height 811
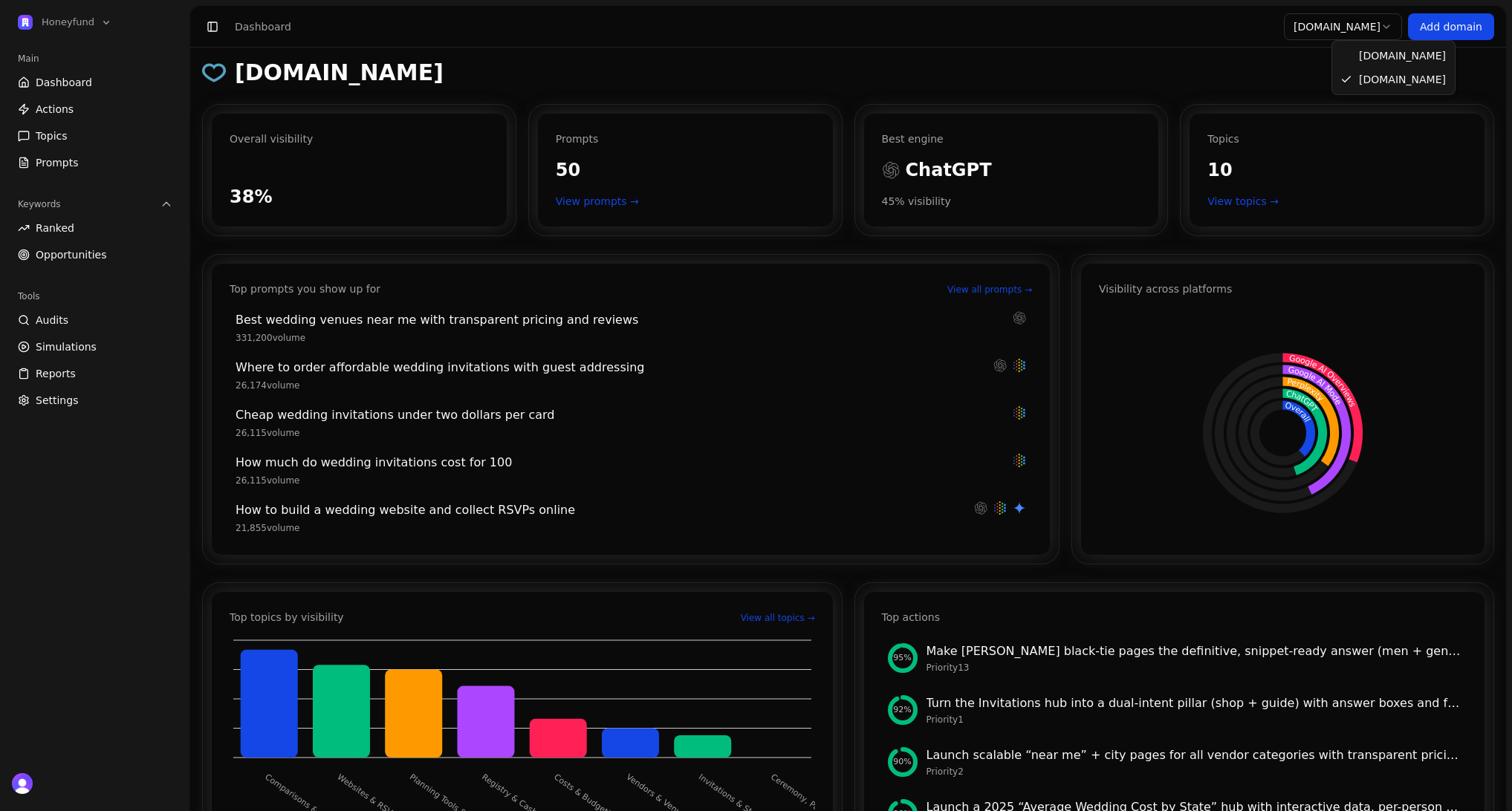
click at [1343, 29] on html "Honeyfund Main Dashboard Actions Topics Prompts Keywords Ranked Opportunities T…" at bounding box center [756, 405] width 1512 height 811
click at [1250, 264] on html "Honeyfund Main Dashboard Actions Topics Prompts Keywords Ranked Opportunities T…" at bounding box center [756, 405] width 1512 height 811
click at [1352, 29] on html "Honeyfund Main Dashboard Actions Topics Prompts Keywords Ranked Opportunities T…" at bounding box center [756, 405] width 1512 height 811
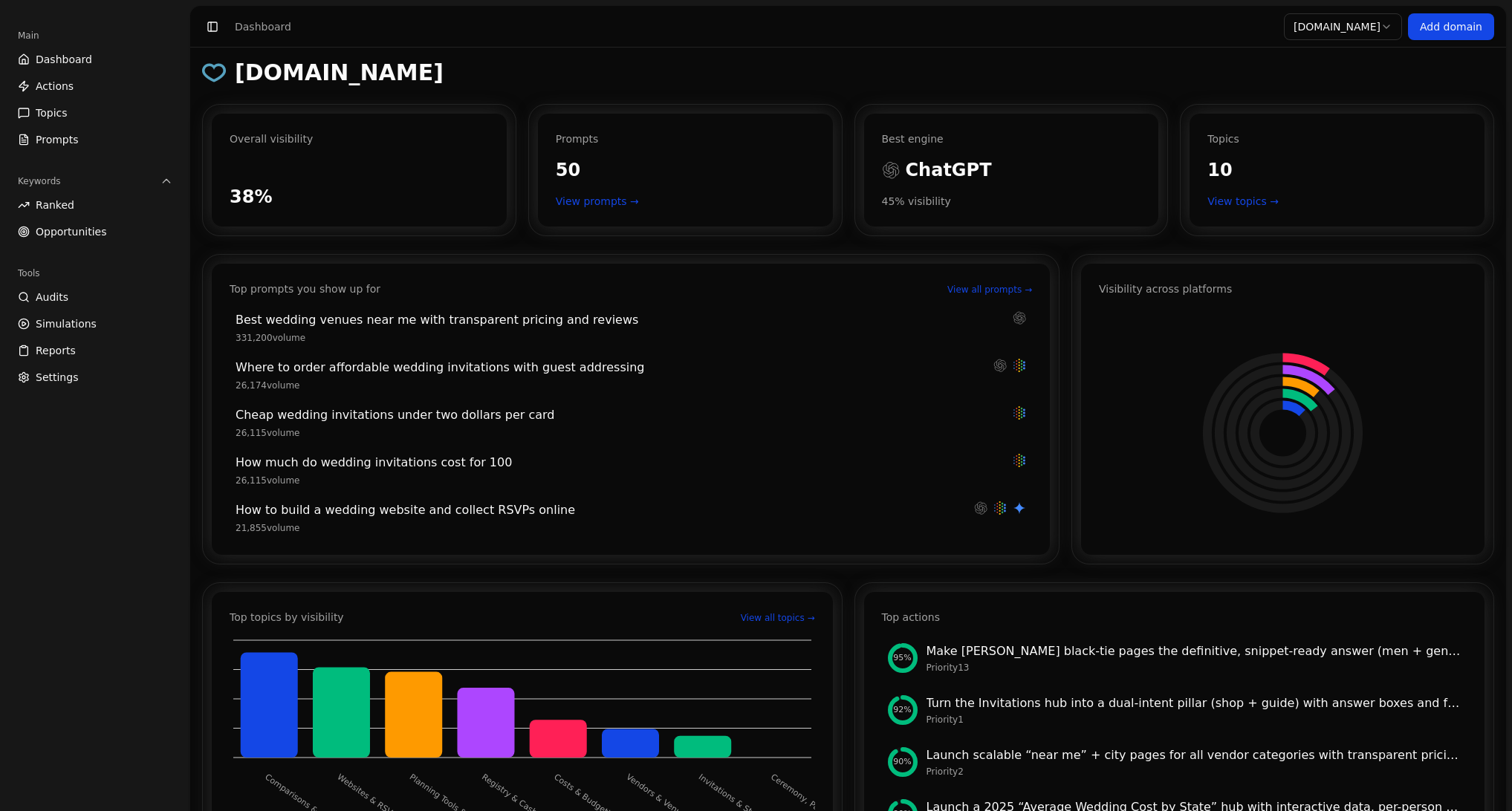
click at [1367, 31] on html "Main Dashboard Actions Topics Prompts Keywords Ranked Opportunities Tools Audit…" at bounding box center [756, 405] width 1512 height 811
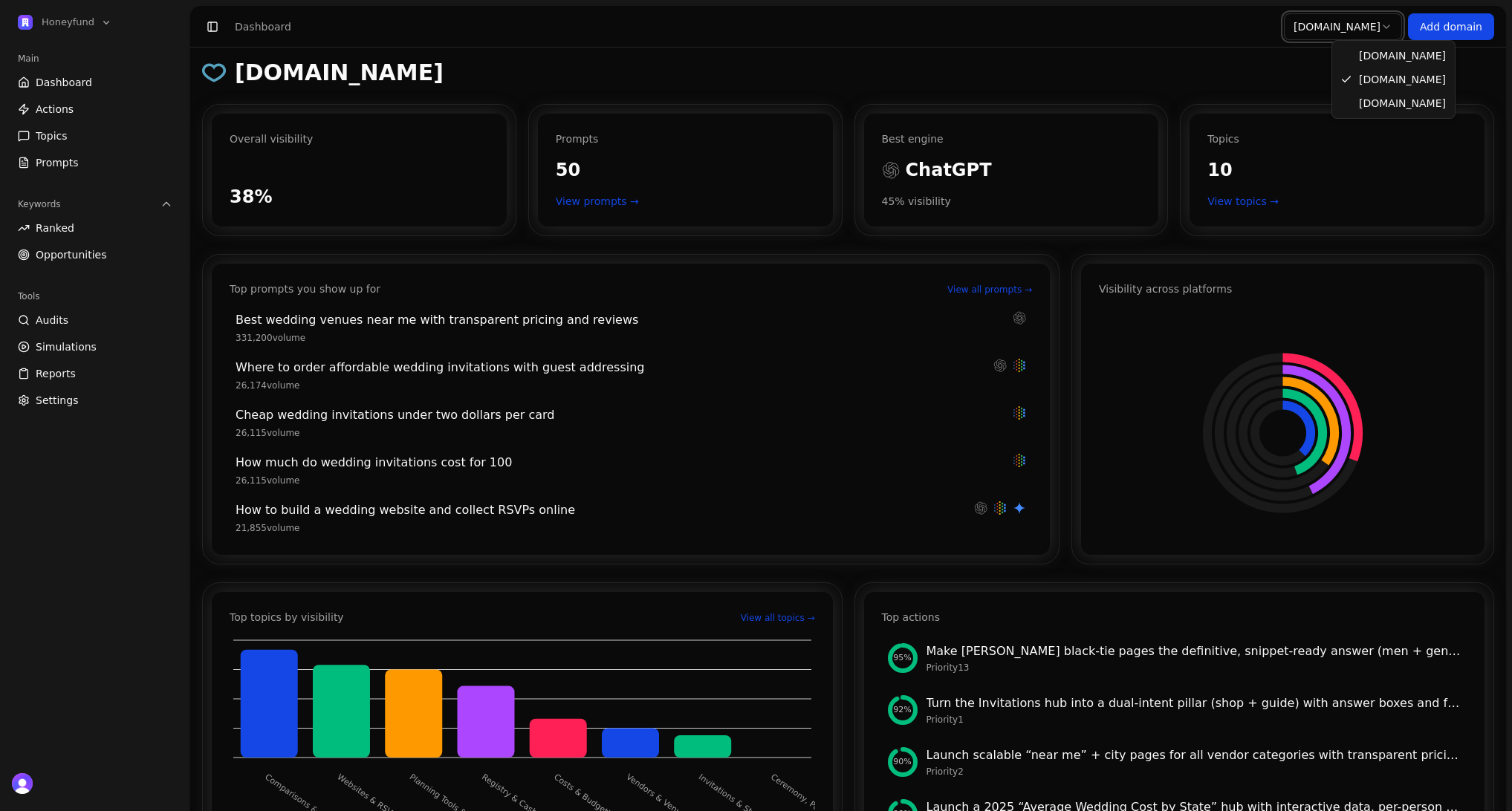
drag, startPoint x: 1220, startPoint y: 80, endPoint x: 1117, endPoint y: 148, distance: 123.4
click at [1218, 82] on html "Honeyfund Main Dashboard Actions Topics Prompts Keywords Ranked Opportunities T…" at bounding box center [756, 405] width 1512 height 811
click at [72, 130] on link "Topics" at bounding box center [95, 136] width 167 height 24
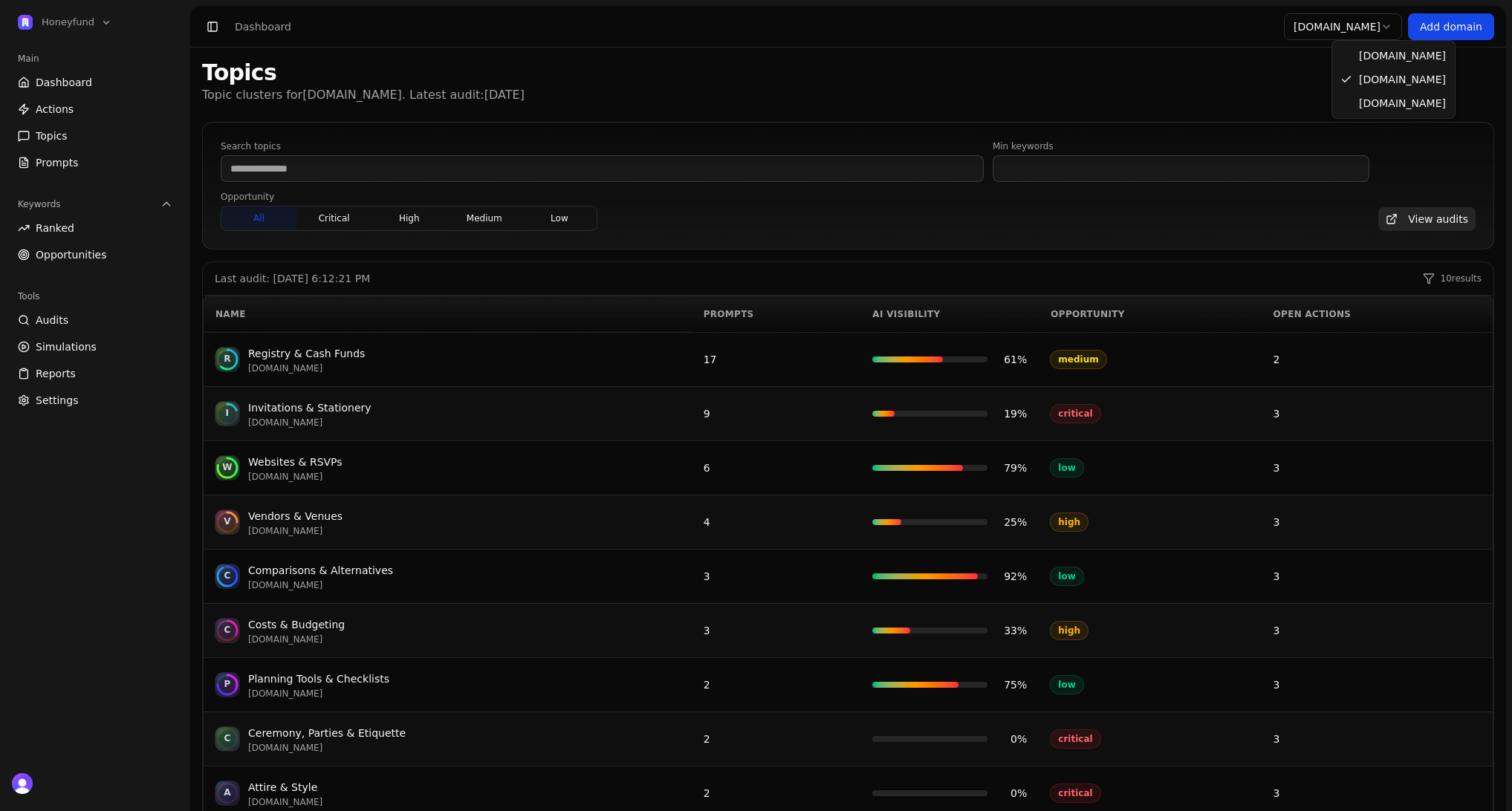
click at [1360, 29] on html "Honeyfund Main Dashboard Actions Topics Prompts Keywords Ranked Opportunities T…" at bounding box center [756, 405] width 1512 height 811
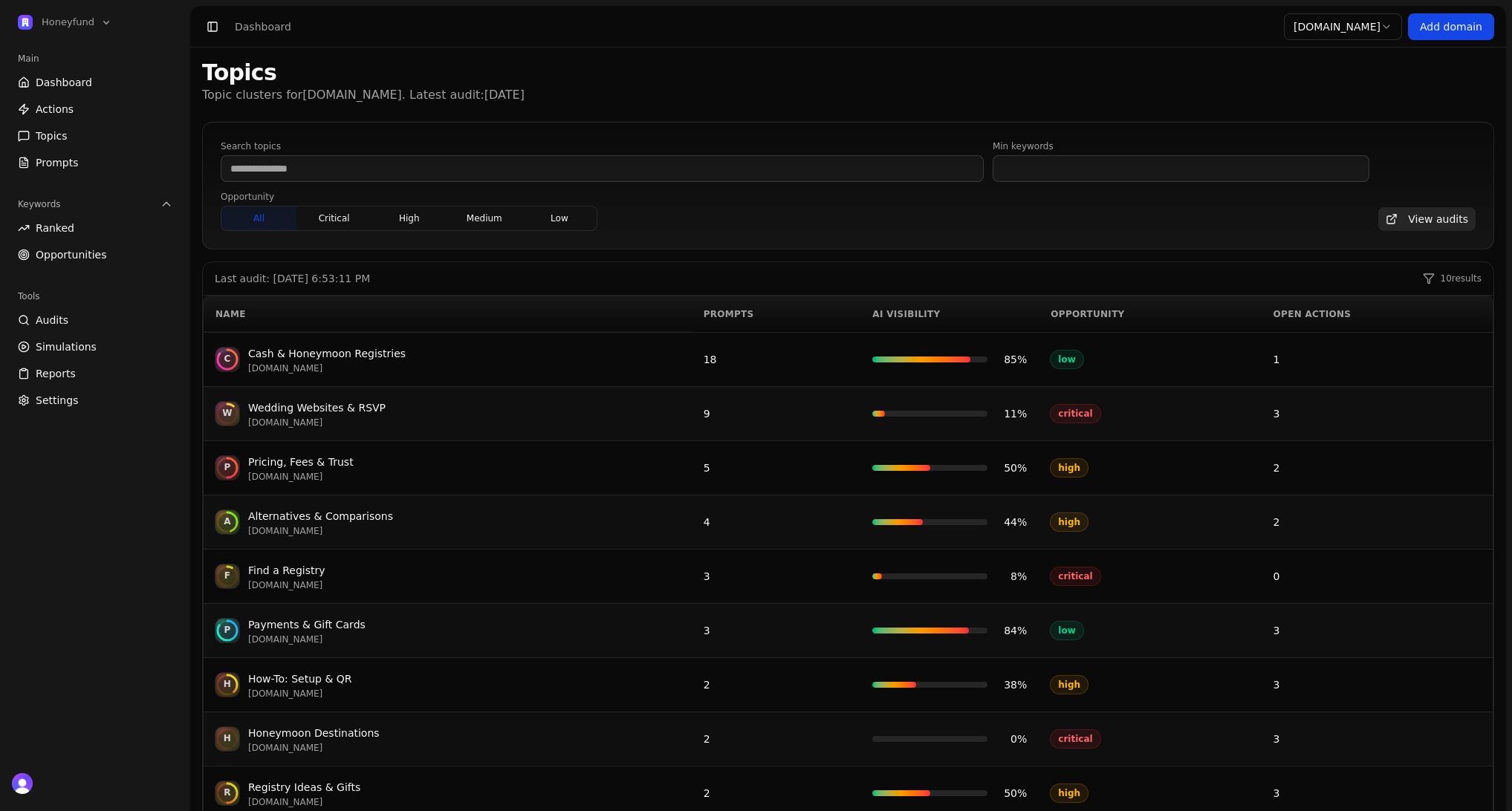
click at [72, 166] on span "Prompts" at bounding box center [57, 162] width 43 height 15
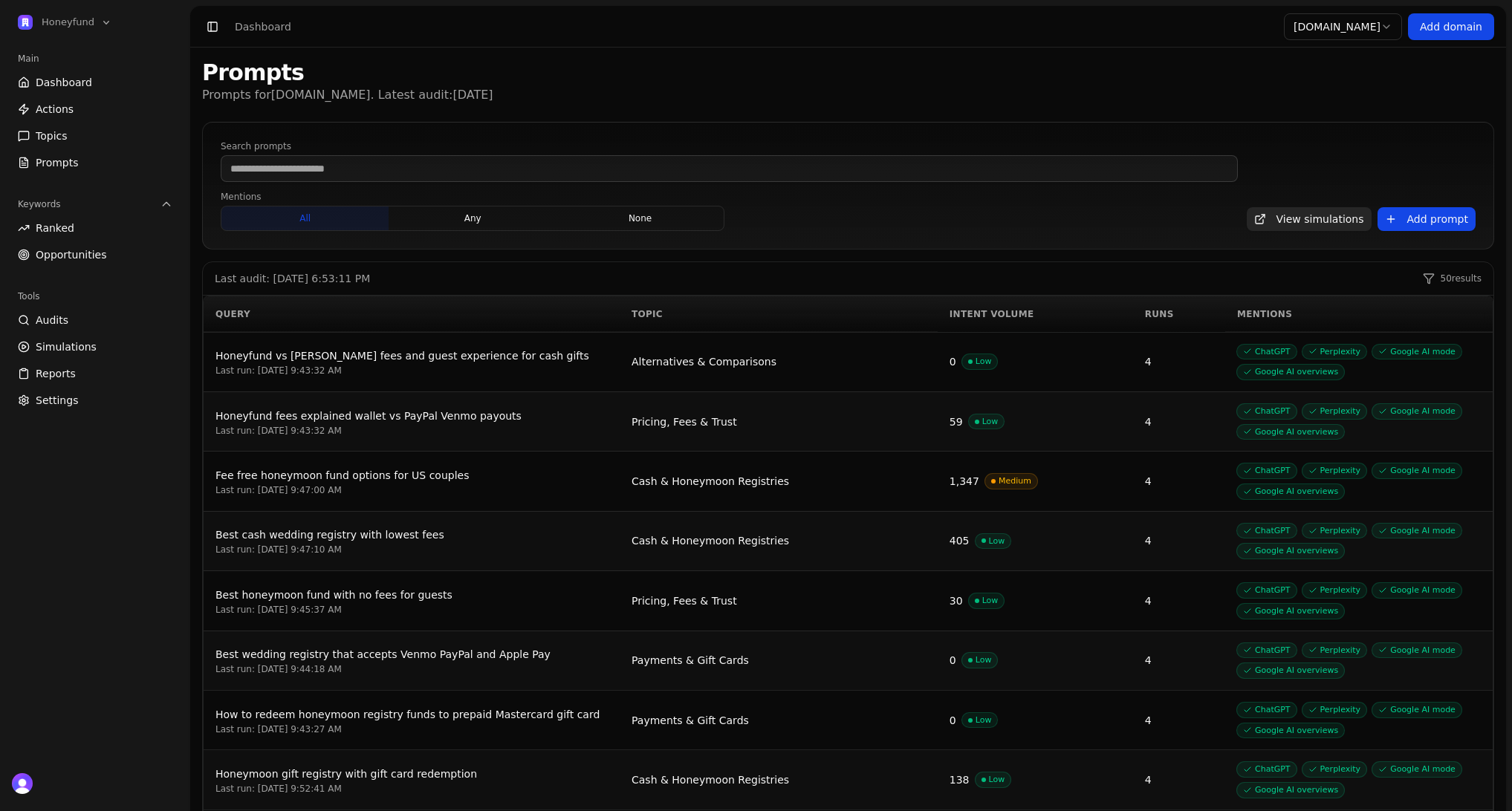
click at [62, 135] on span "Topics" at bounding box center [51, 136] width 32 height 15
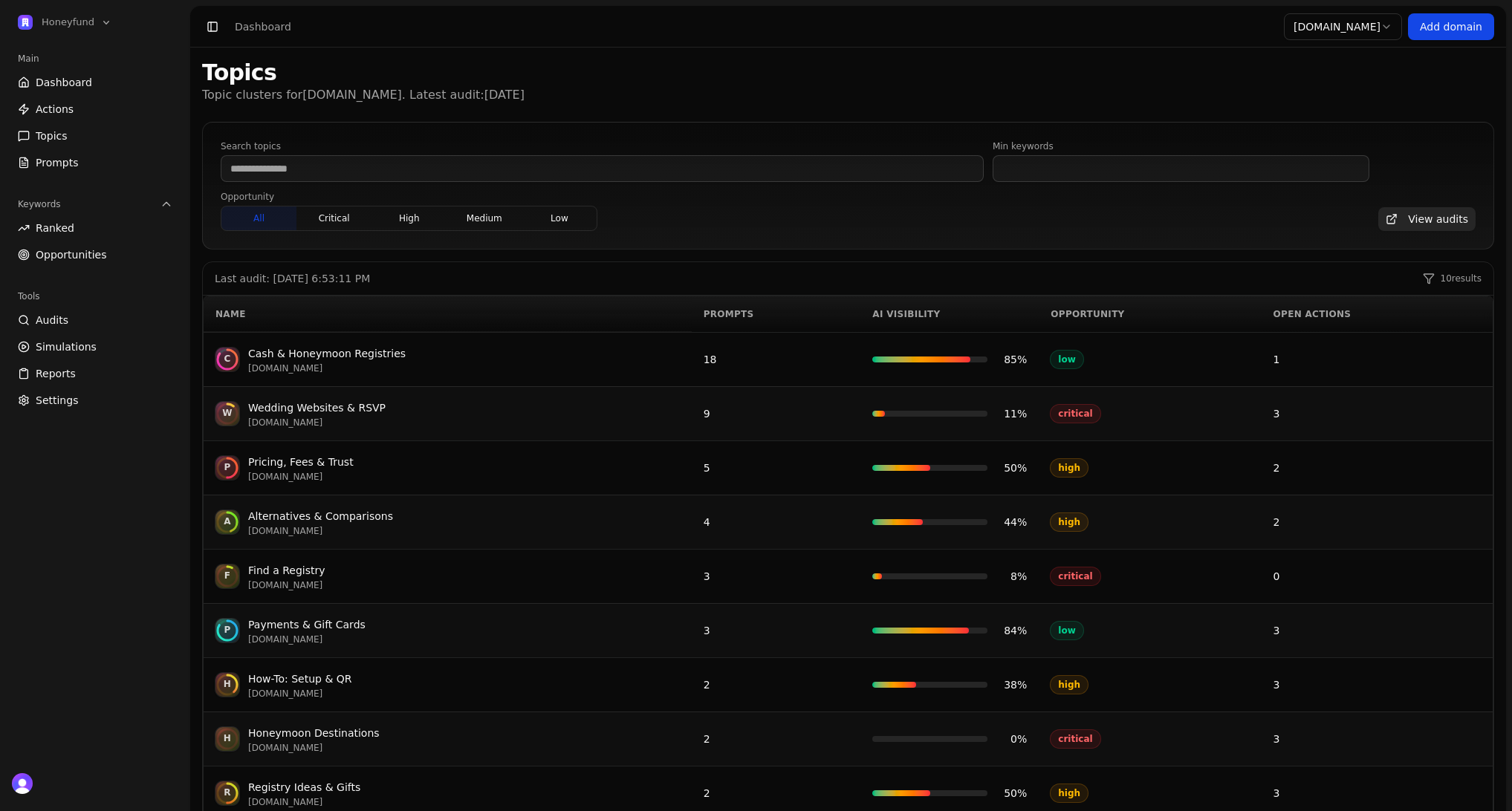
click at [1100, 307] on th "Opportunity" at bounding box center [1150, 313] width 222 height 36
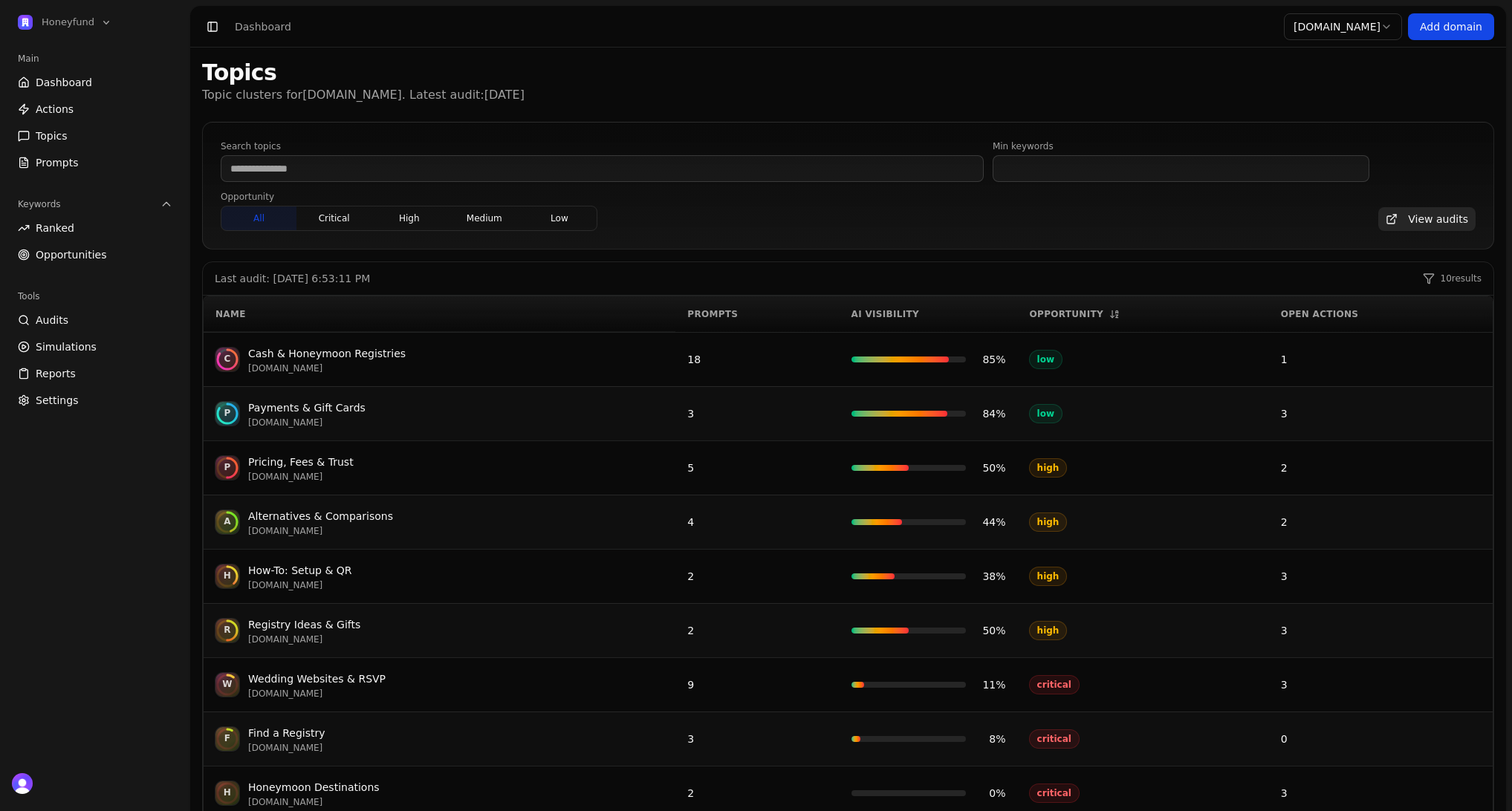
click at [1100, 307] on th "Opportunity" at bounding box center [1143, 313] width 251 height 36
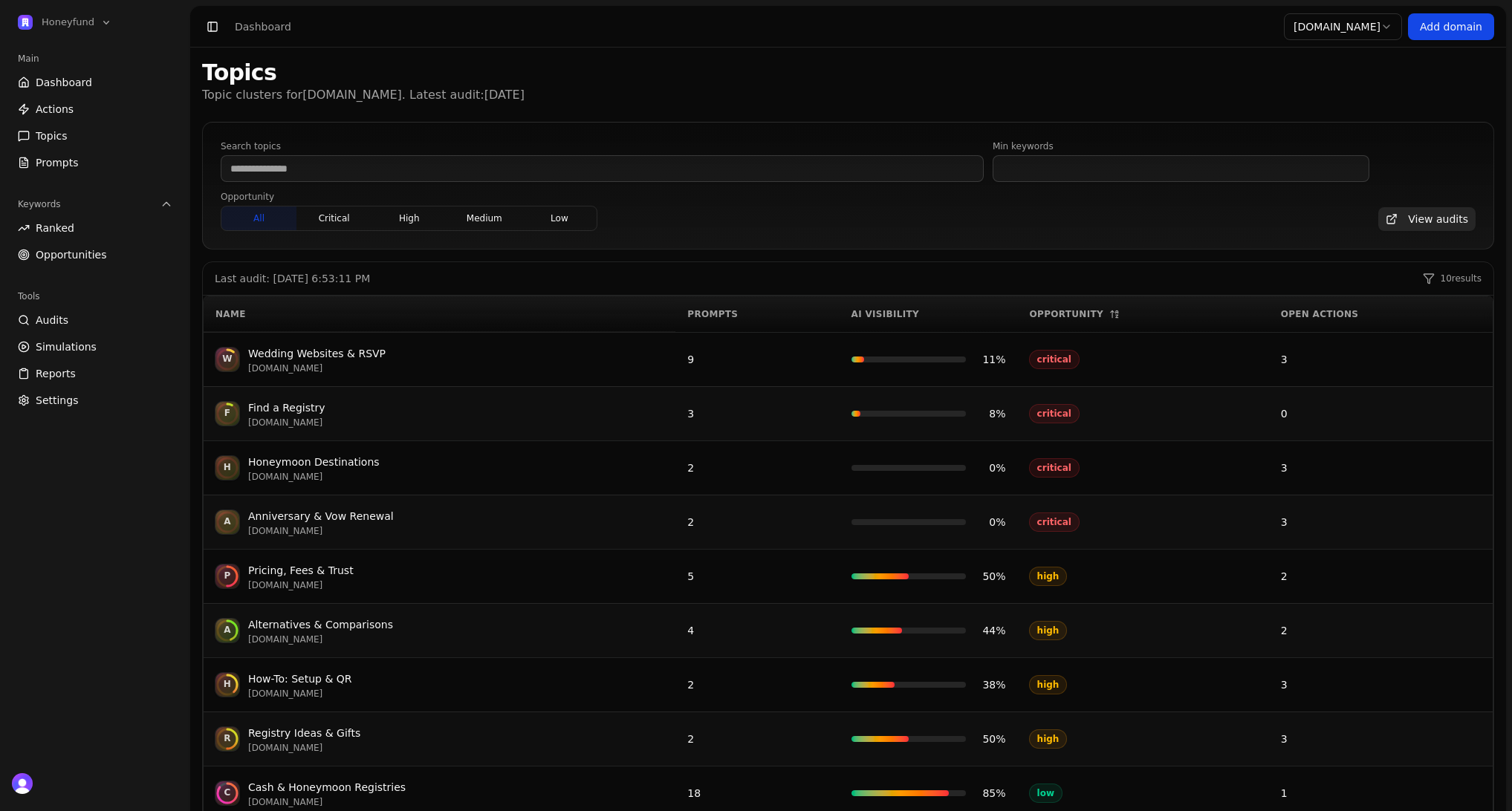
click at [336, 347] on div "Wedding Websites & RSVP" at bounding box center [317, 353] width 138 height 17
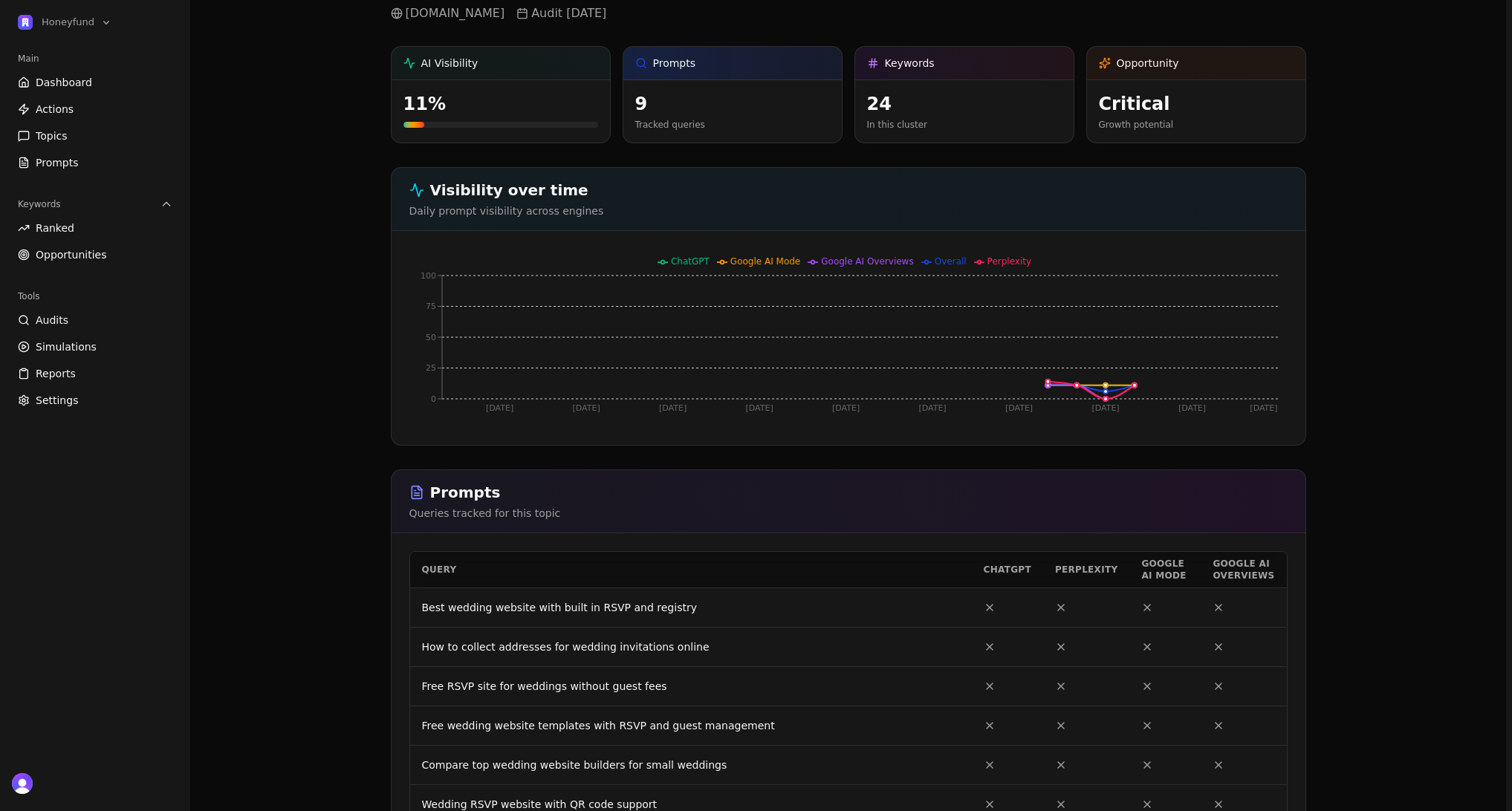
scroll to position [257, 0]
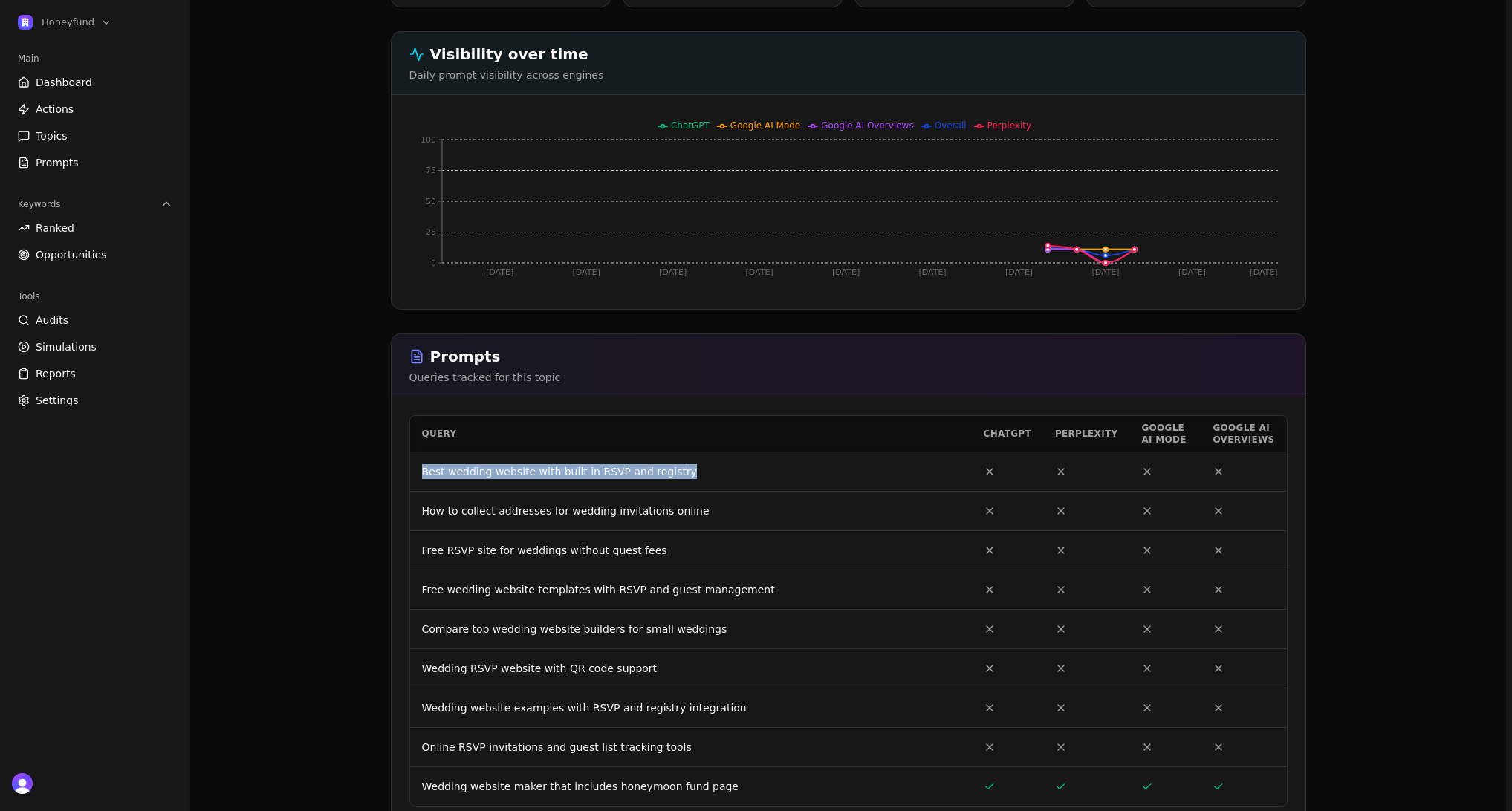
drag, startPoint x: 940, startPoint y: 456, endPoint x: 986, endPoint y: 465, distance: 46.9
click at [986, 465] on tr "Best wedding website with built in RSVP and registry" at bounding box center [848, 471] width 877 height 39
click at [859, 422] on th "Query" at bounding box center [690, 433] width 562 height 36
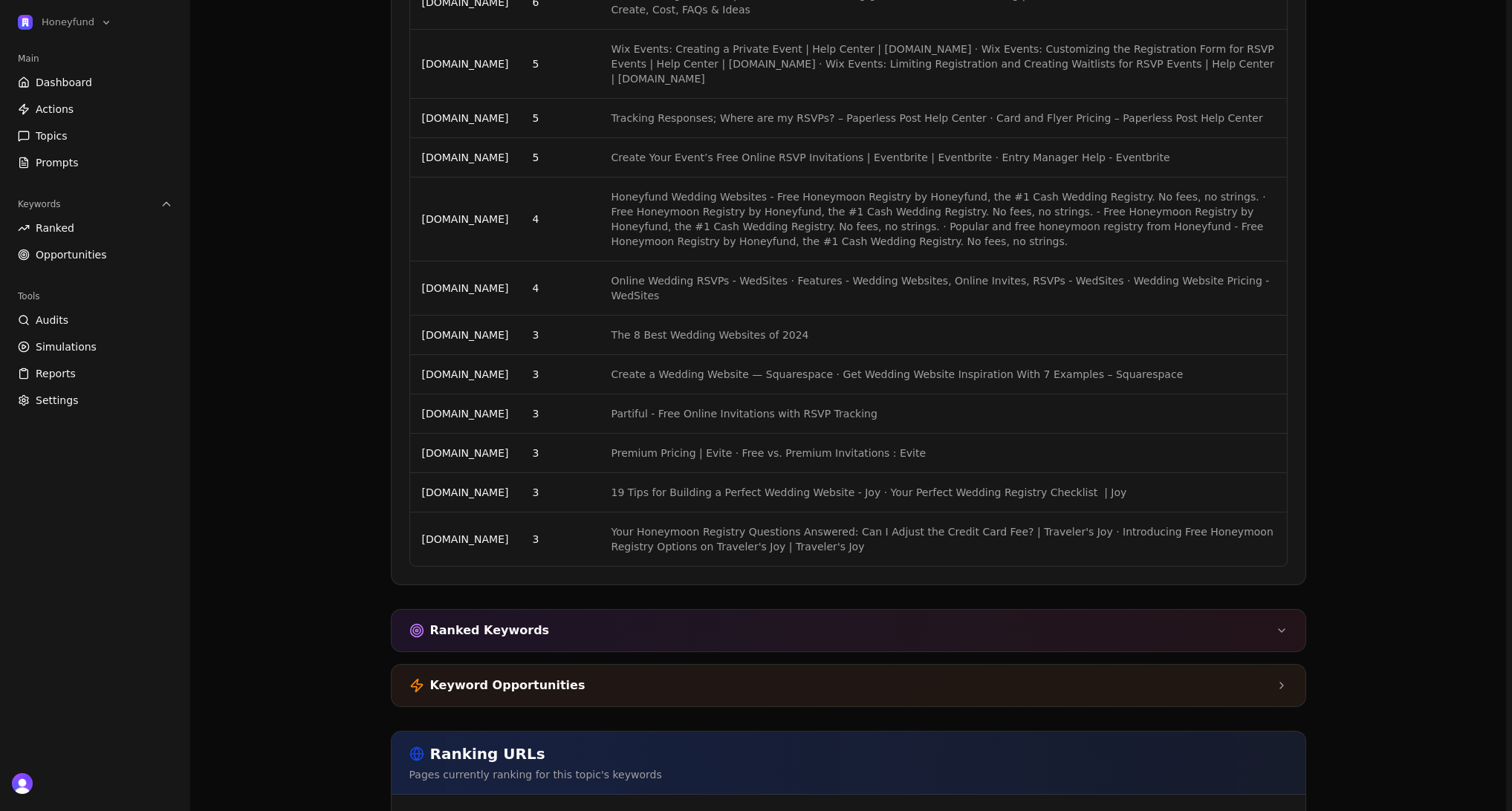
scroll to position [2255, 0]
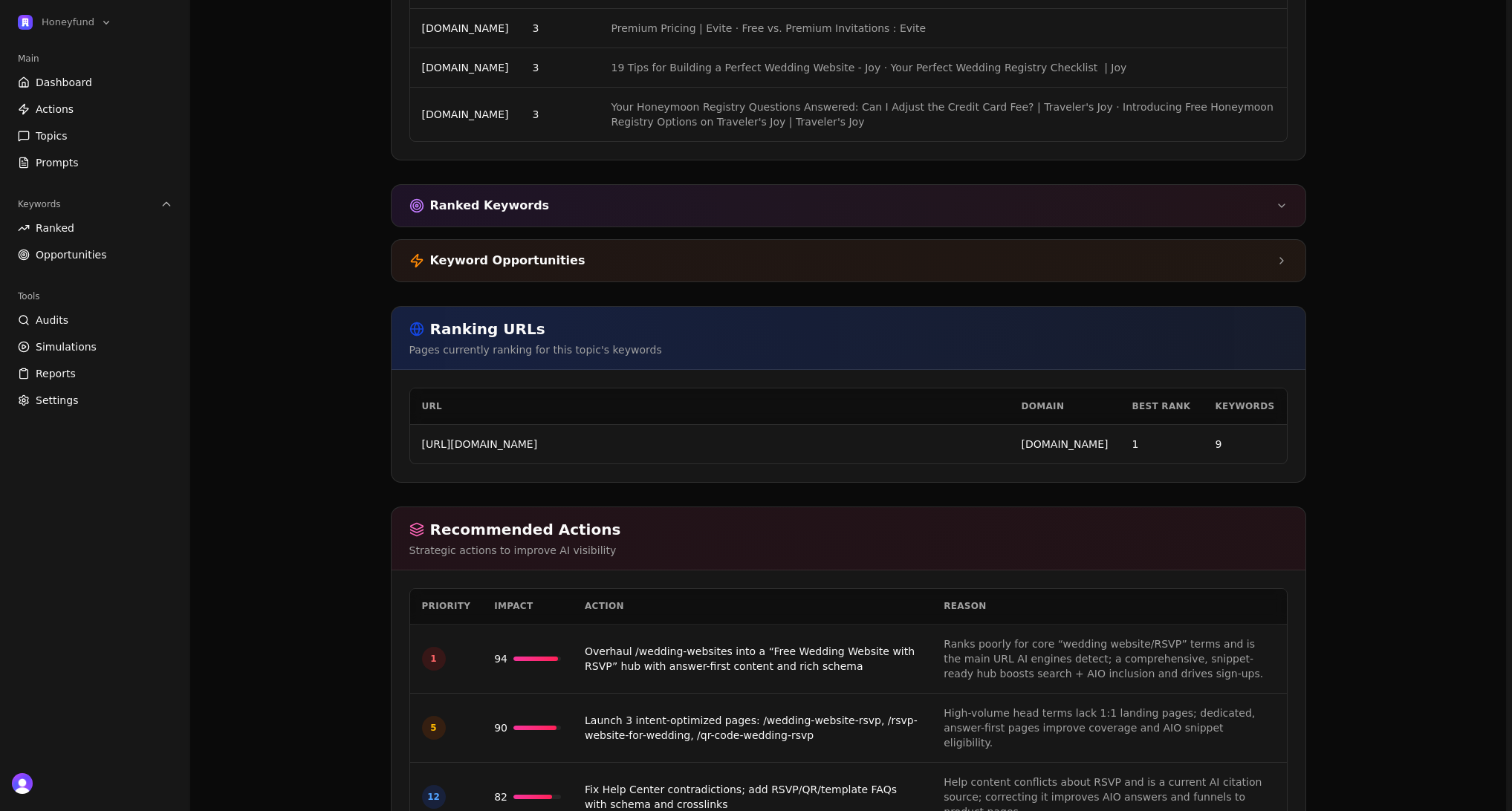
click at [790, 784] on link "Fix Help Center contradictions; add RSVP/QR/template FAQs with schema and cross…" at bounding box center [741, 796] width 312 height 27
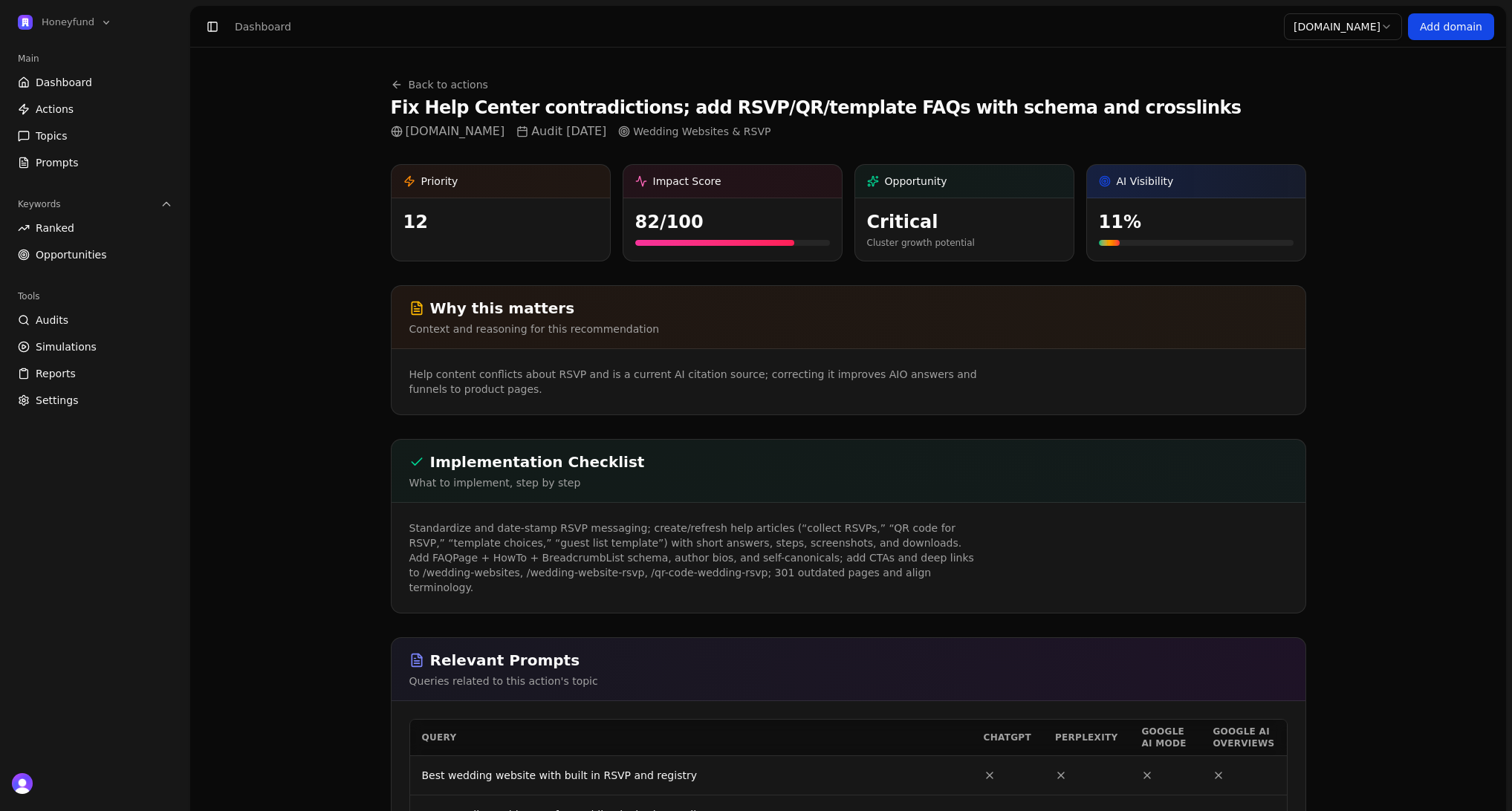
click at [447, 83] on link "Back to actions" at bounding box center [439, 84] width 97 height 15
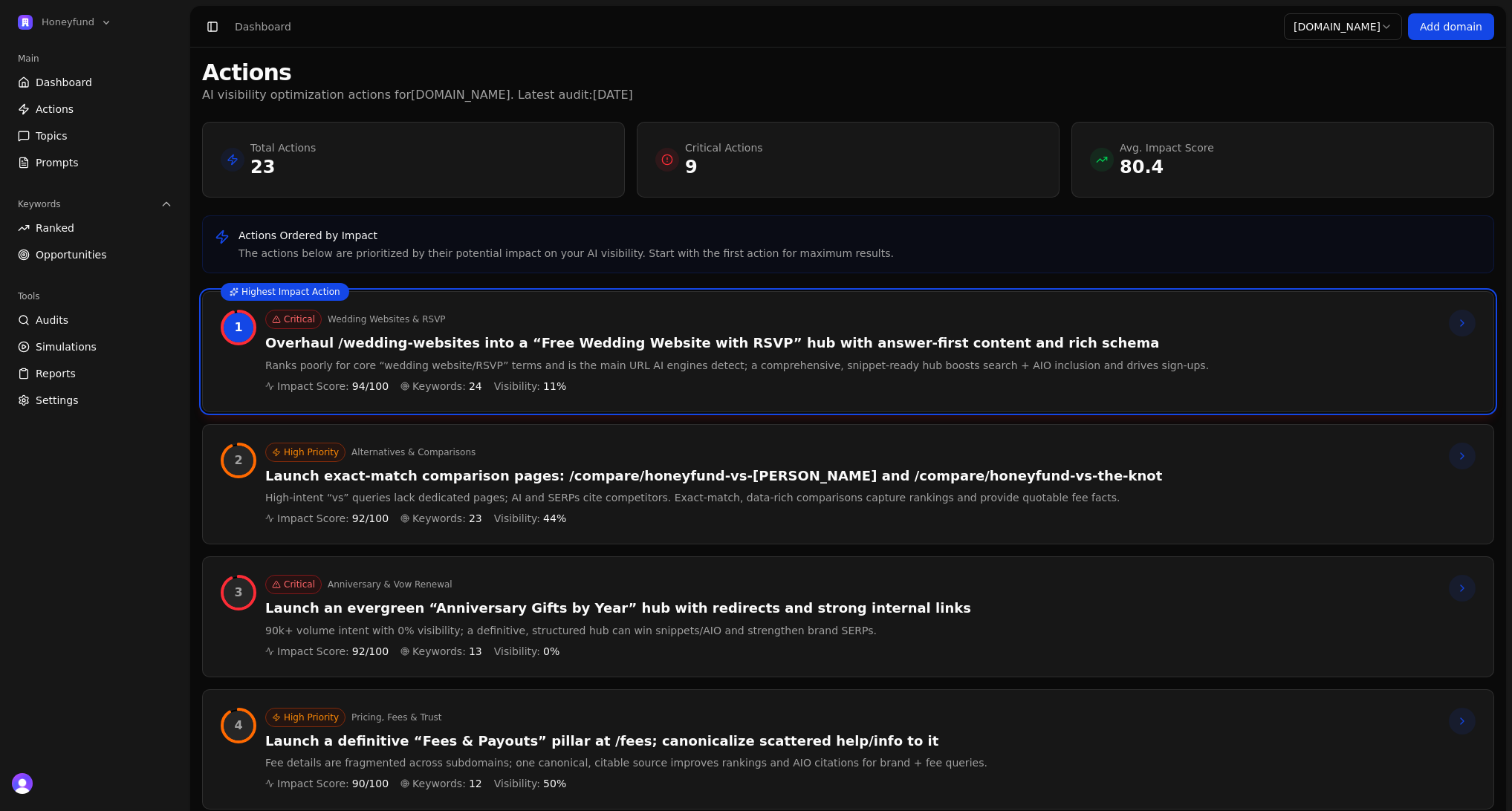
click at [116, 111] on link "Actions" at bounding box center [95, 109] width 167 height 24
click at [105, 102] on link "Actions" at bounding box center [95, 109] width 167 height 24
click at [76, 78] on span "Dashboard" at bounding box center [64, 82] width 57 height 15
